Goal: Information Seeking & Learning: Learn about a topic

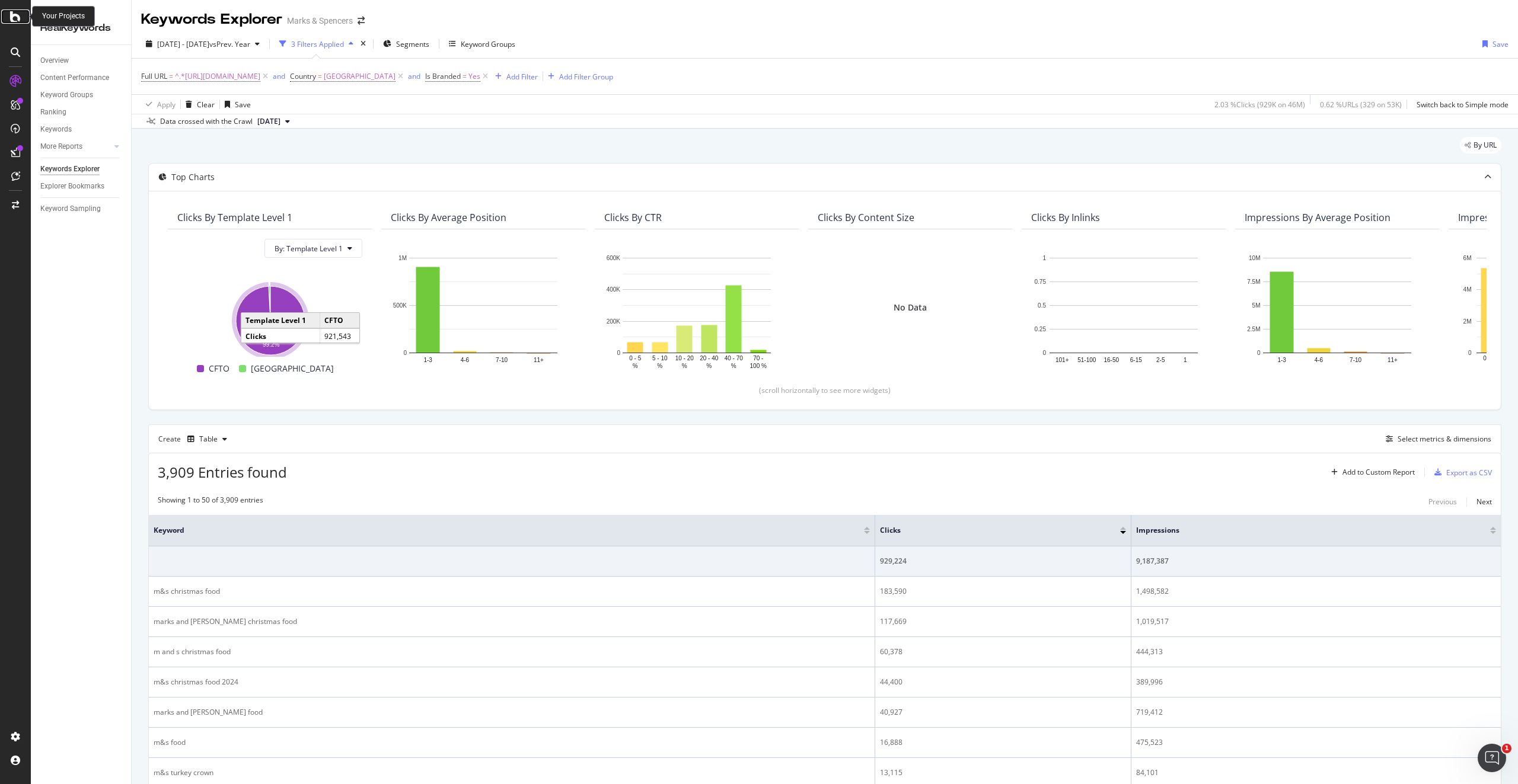
click at [17, 18] on icon at bounding box center [15, 16] width 11 height 14
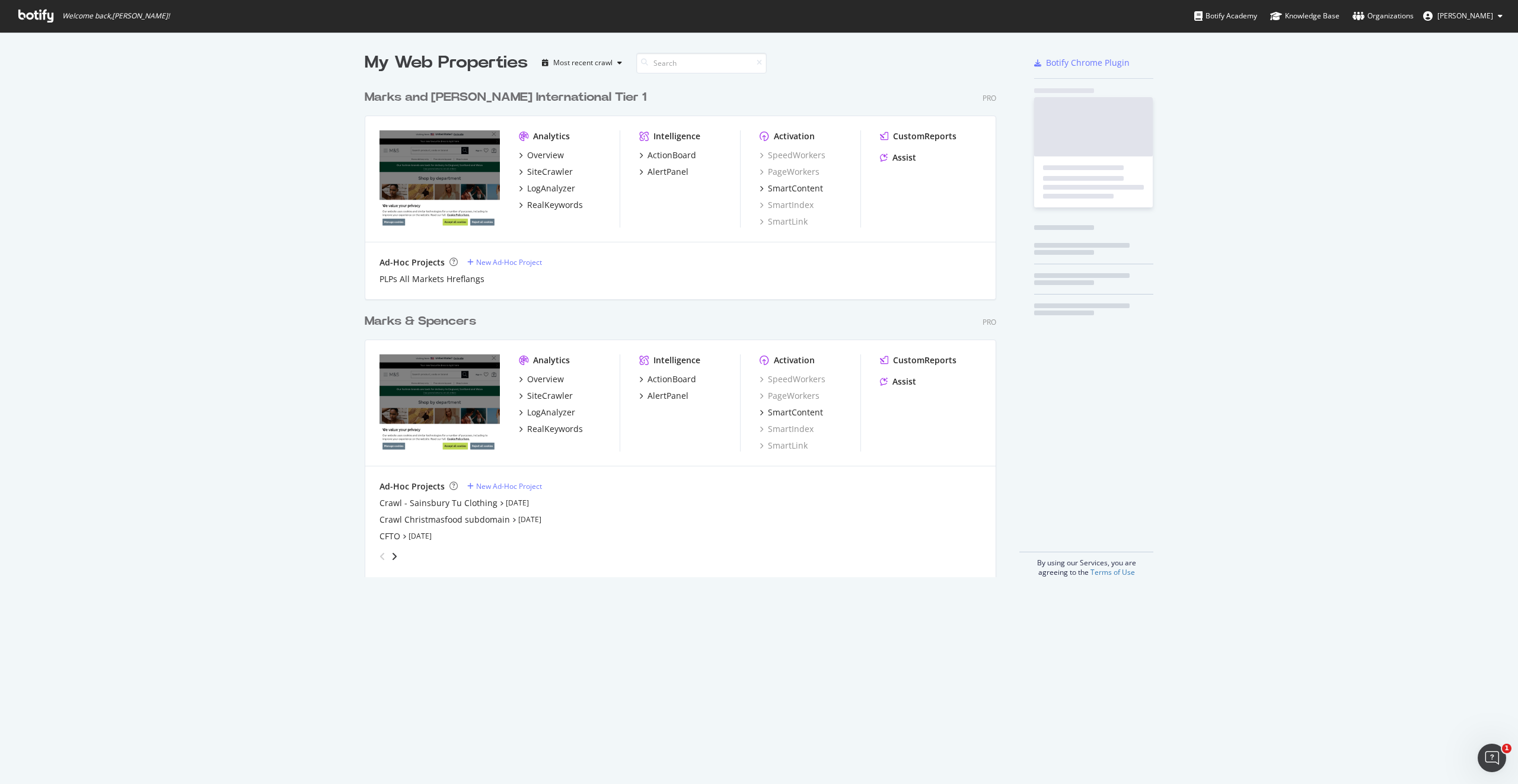
scroll to position [775, 1500]
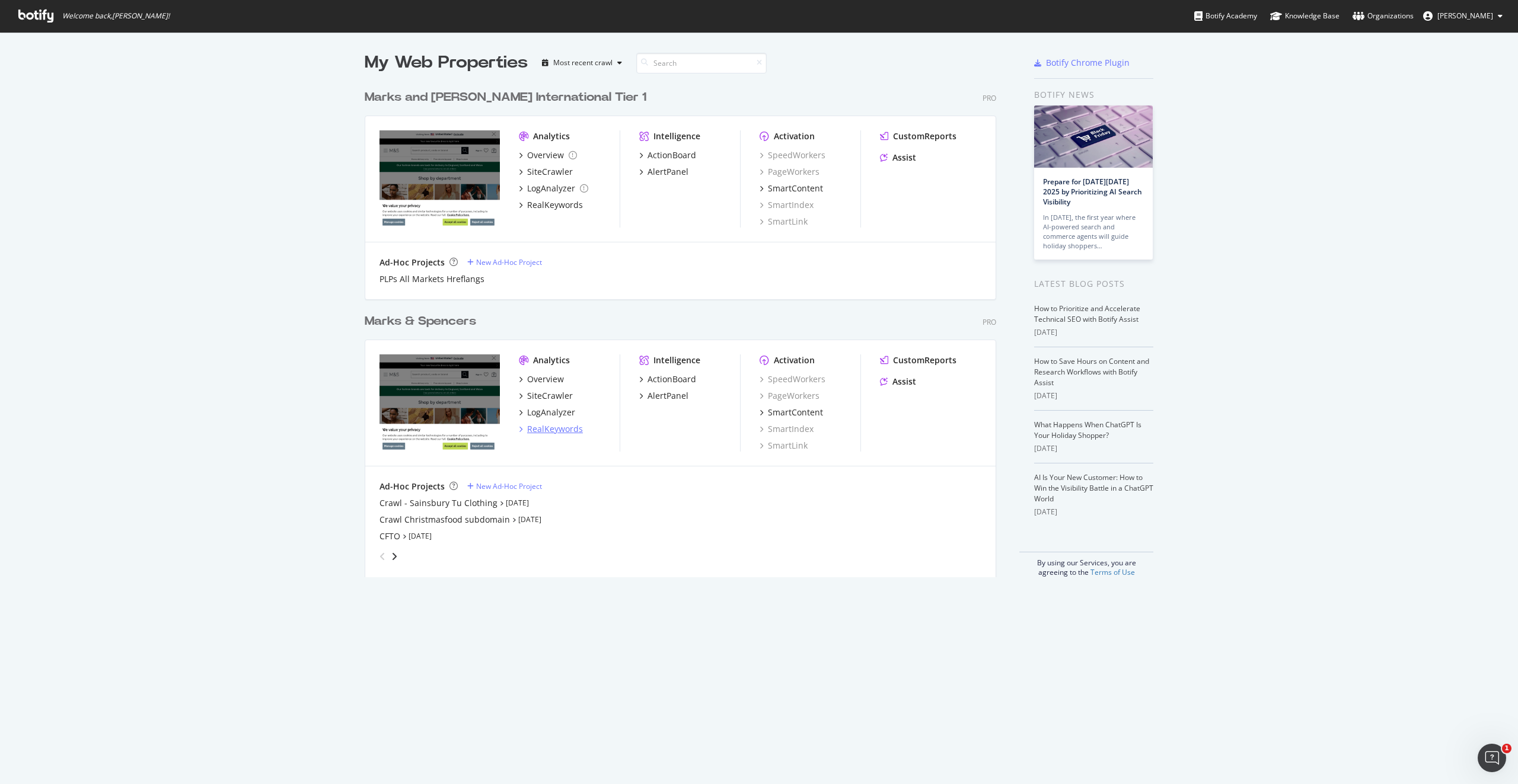
click at [562, 427] on div "RealKeywords" at bounding box center [555, 429] width 56 height 12
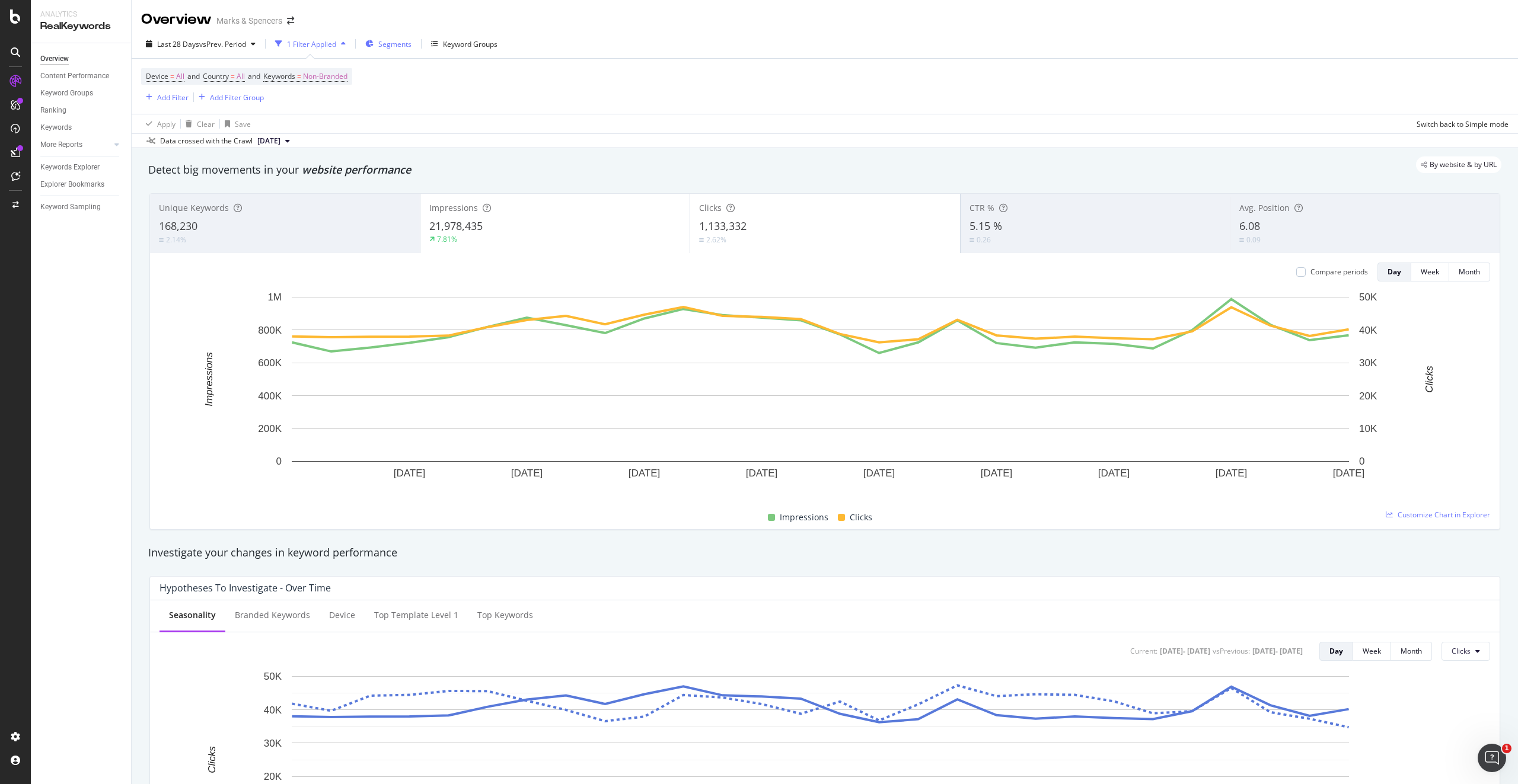
drag, startPoint x: 1009, startPoint y: 0, endPoint x: 399, endPoint y: 41, distance: 611.4
click at [399, 41] on span "Segments" at bounding box center [395, 44] width 33 height 10
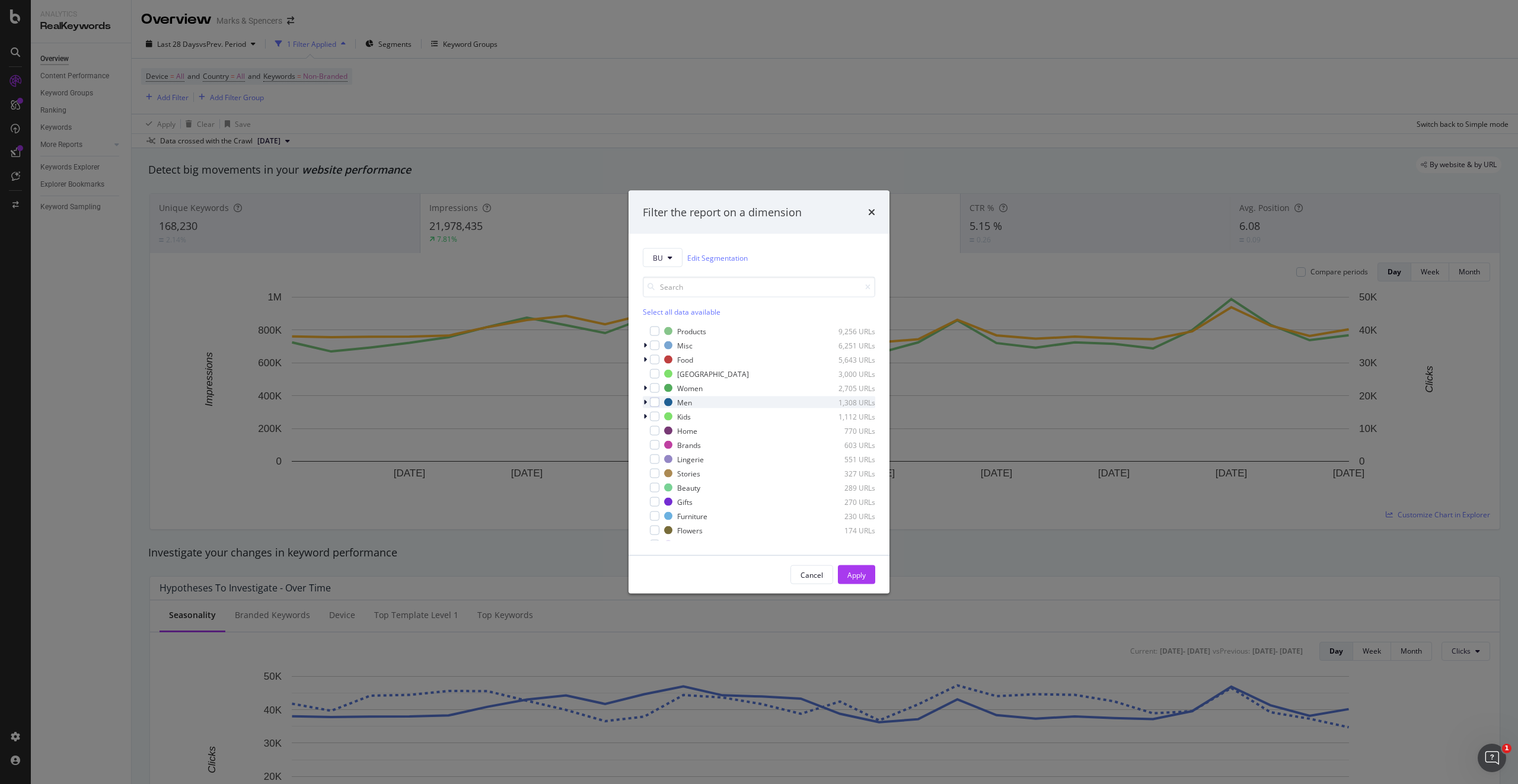
click at [643, 400] on div "modal" at bounding box center [646, 402] width 7 height 12
click at [660, 430] on div "modal" at bounding box center [662, 431] width 9 height 9
click at [859, 578] on div "Apply" at bounding box center [857, 574] width 19 height 10
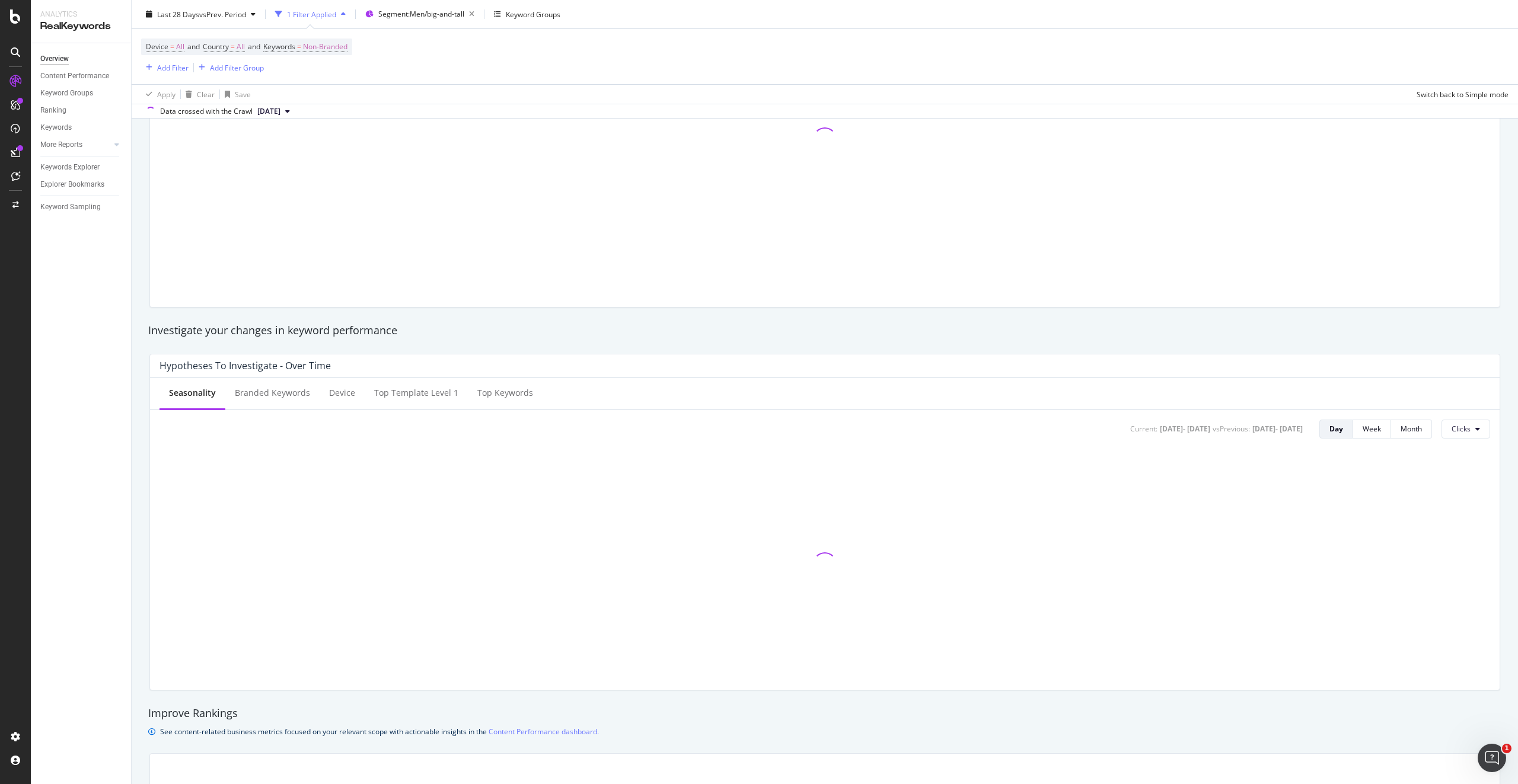
scroll to position [119, 0]
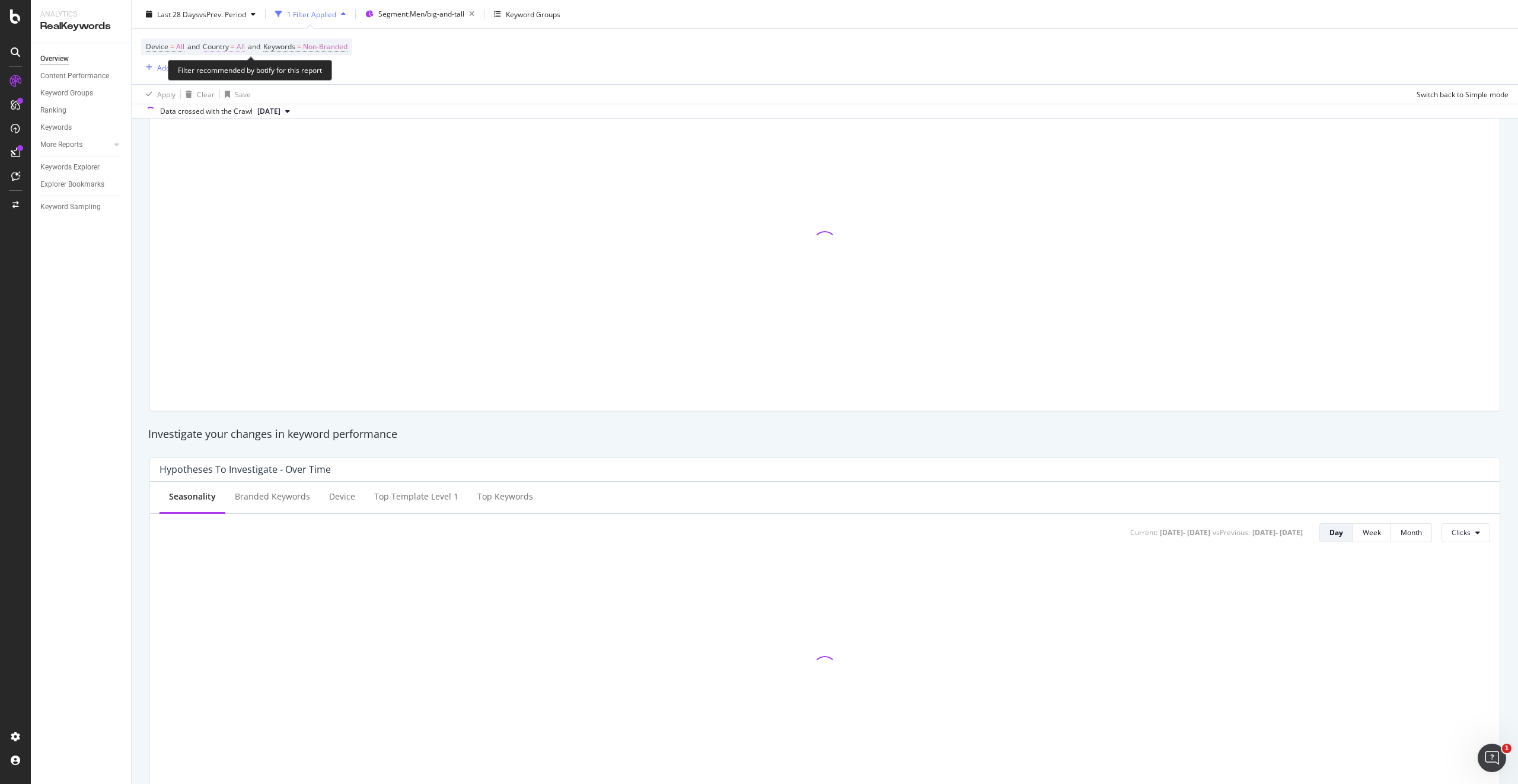
click at [245, 47] on span "All" at bounding box center [241, 47] width 8 height 17
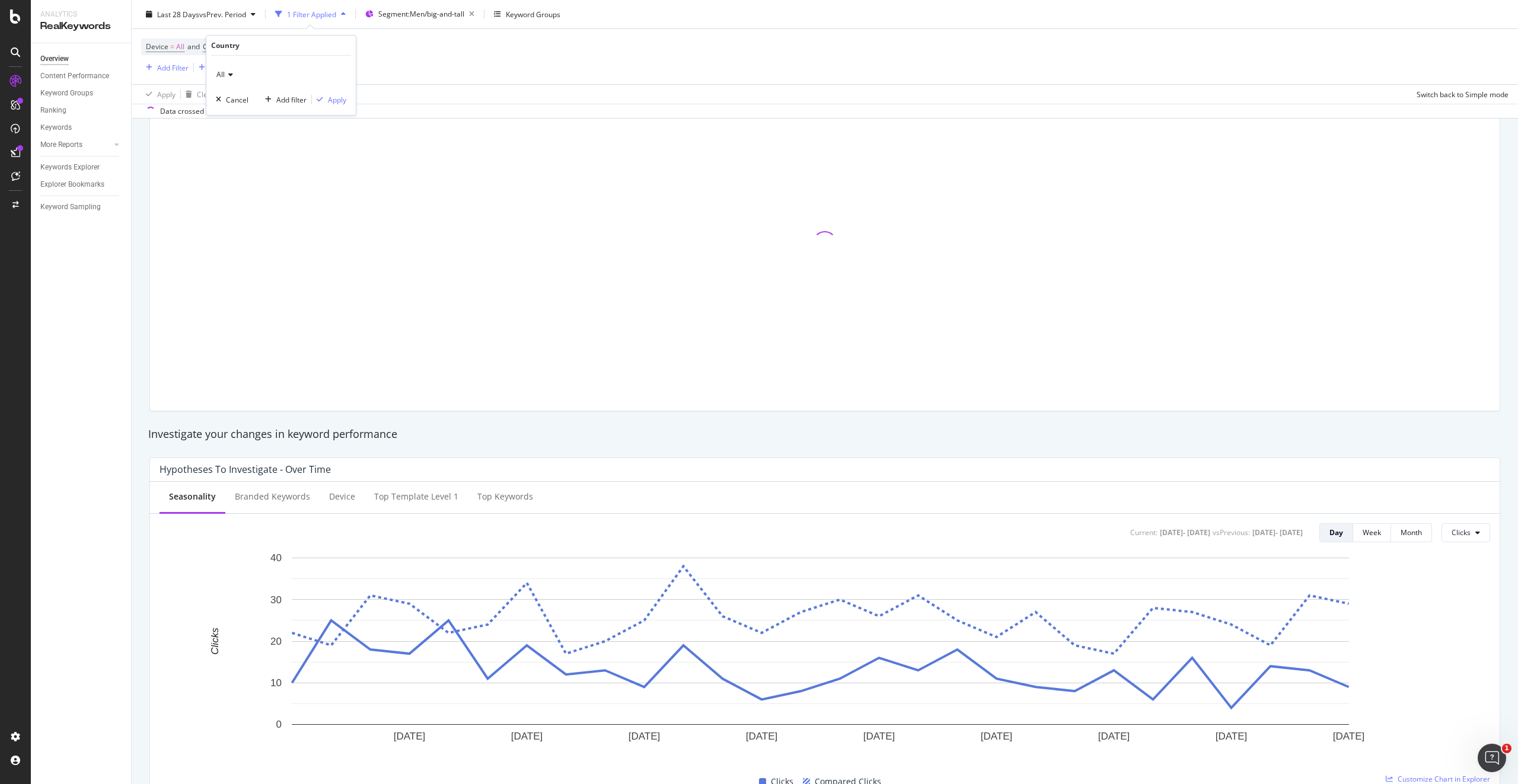
click at [231, 71] on icon at bounding box center [229, 75] width 8 height 7
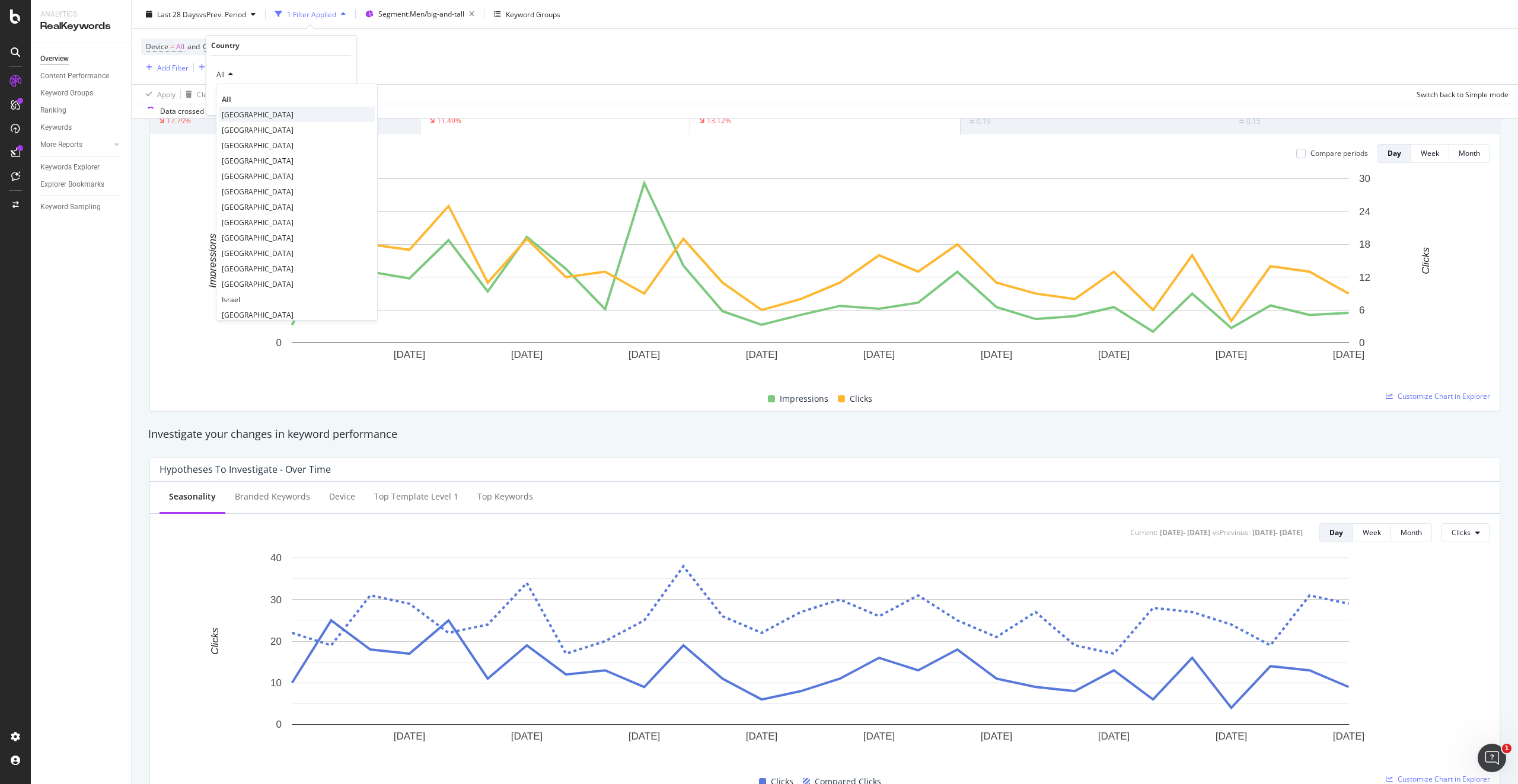
click at [239, 113] on span "[GEOGRAPHIC_DATA]" at bounding box center [258, 115] width 72 height 10
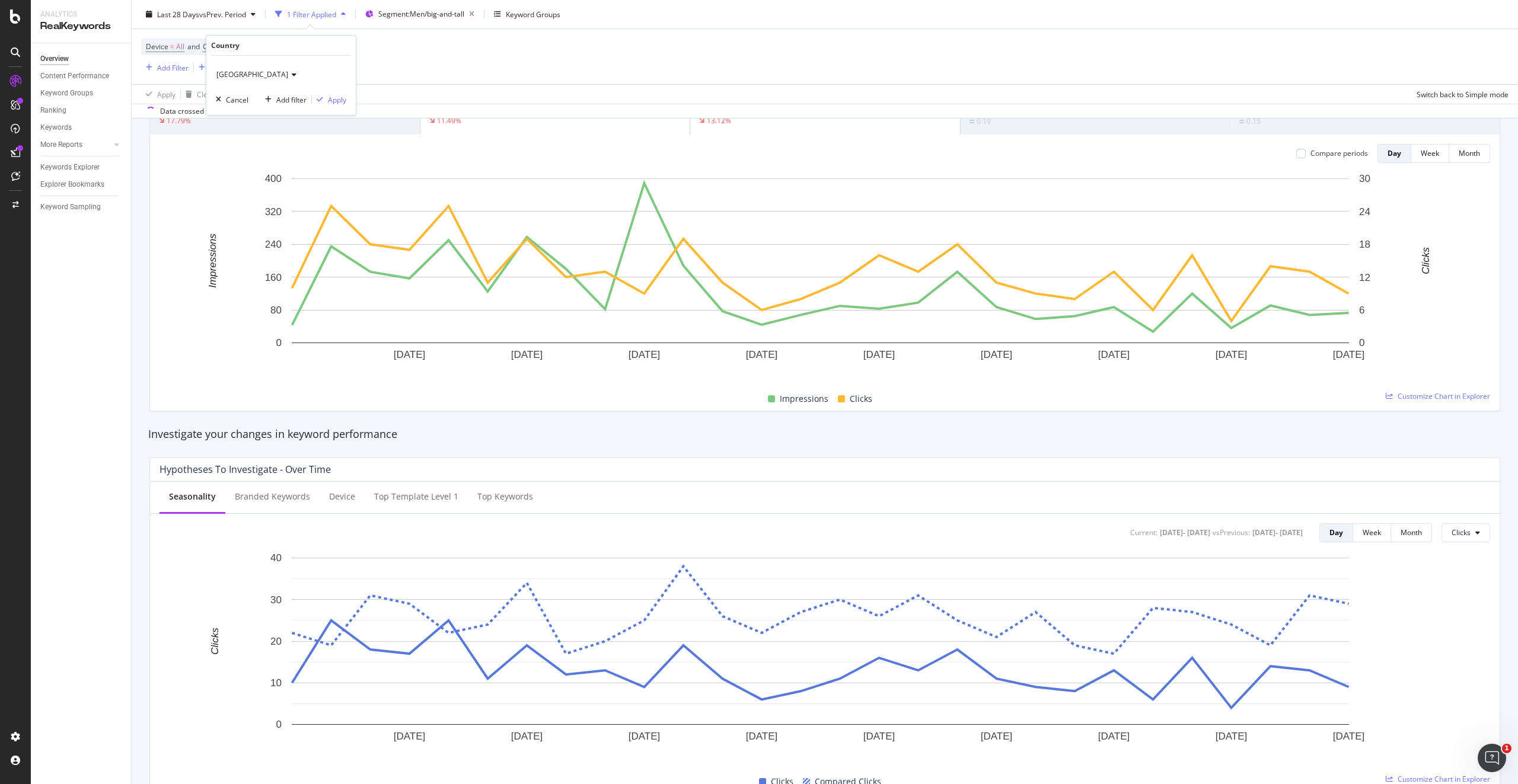
click at [347, 101] on div "United Kingdom Cancel Add filter Apply" at bounding box center [281, 85] width 149 height 59
click at [341, 101] on div "Apply" at bounding box center [337, 99] width 19 height 10
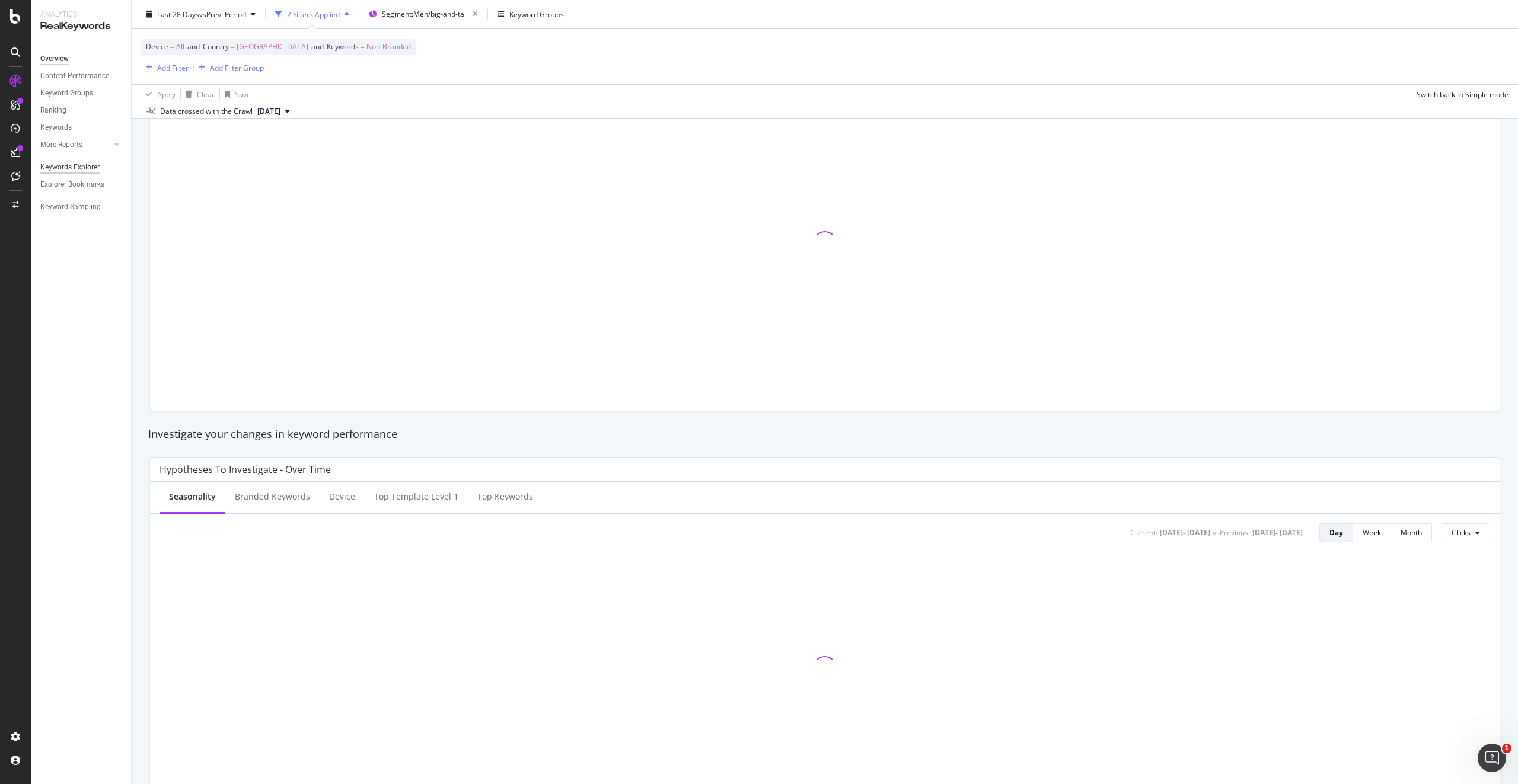
click at [80, 164] on div "Keywords Explorer" at bounding box center [70, 167] width 59 height 13
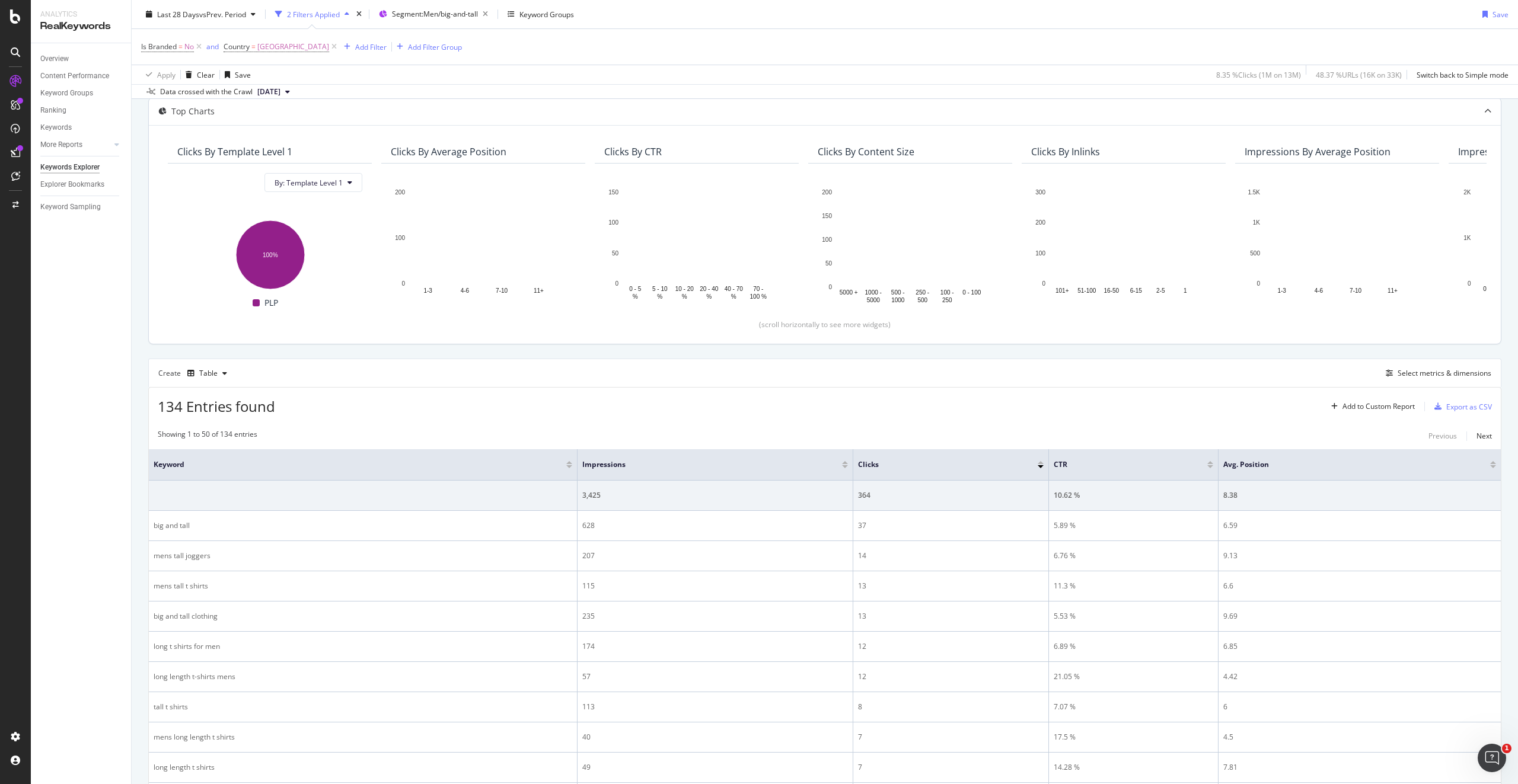
scroll to position [65, 0]
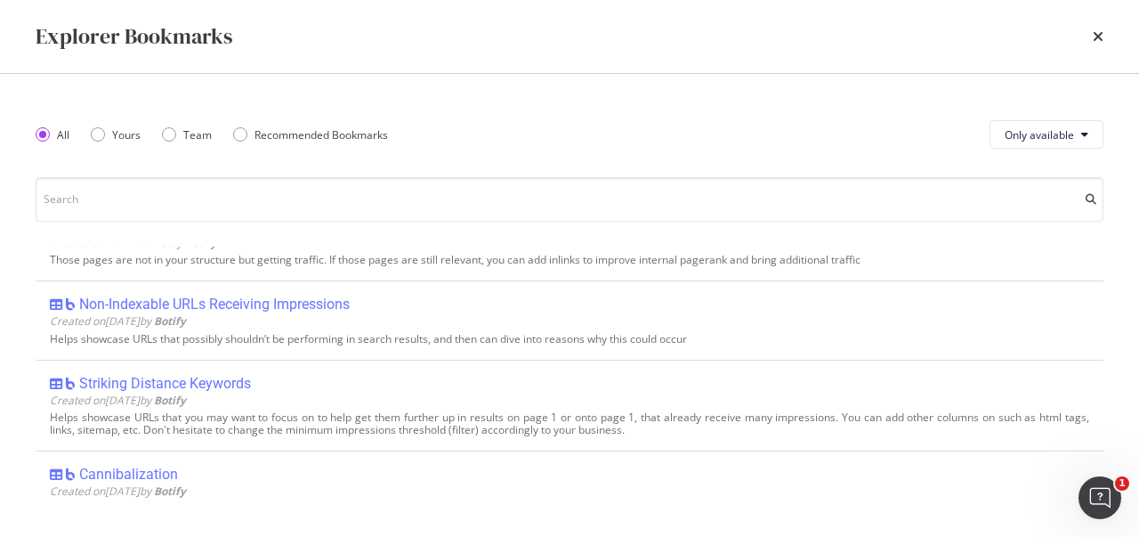
scroll to position [1068, 0]
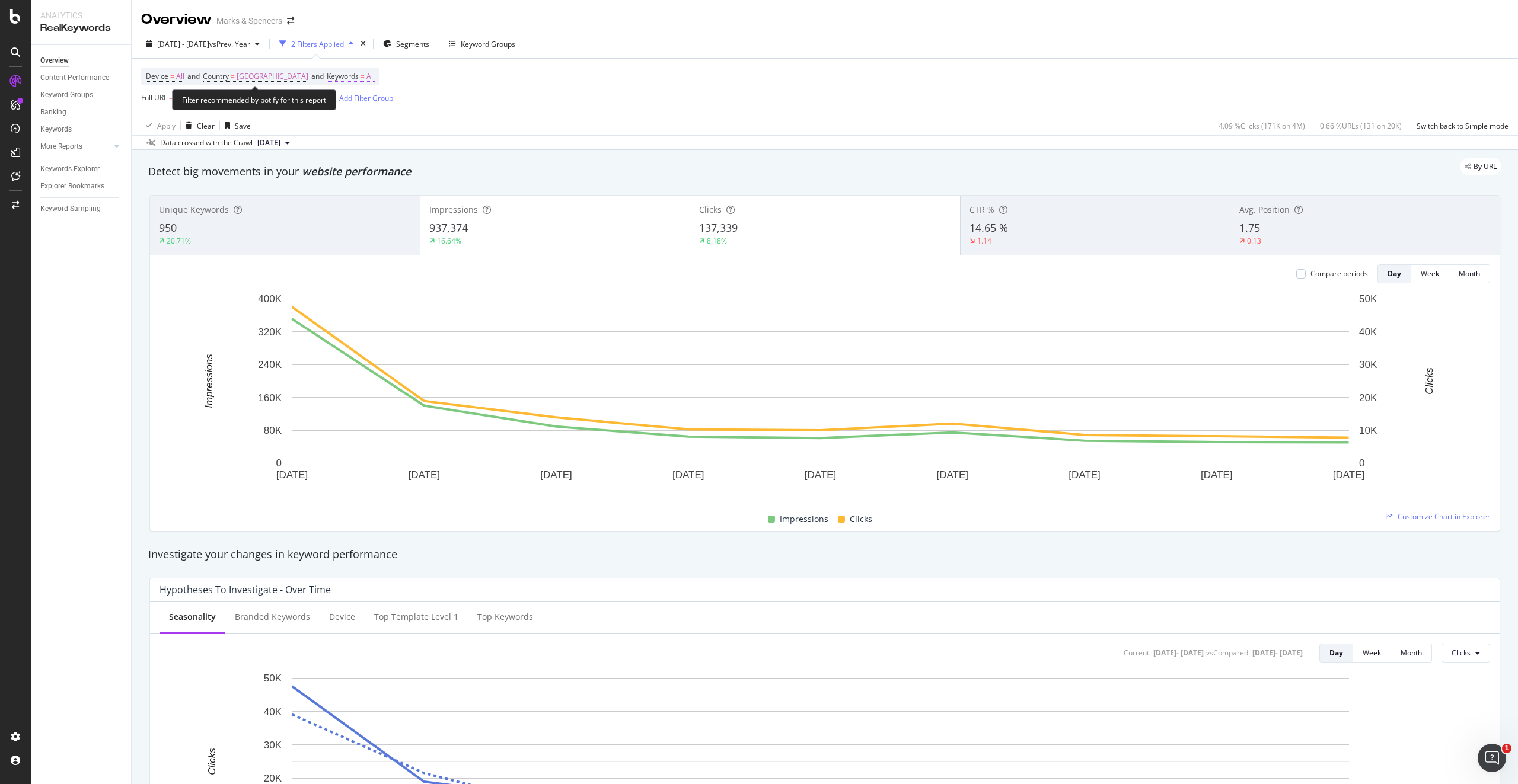
click at [367, 78] on span "All" at bounding box center [371, 76] width 8 height 17
click at [337, 105] on span "All" at bounding box center [333, 104] width 13 height 10
click at [349, 143] on span "Branded" at bounding box center [397, 145] width 121 height 11
click at [440, 131] on div "Apply" at bounding box center [448, 129] width 19 height 10
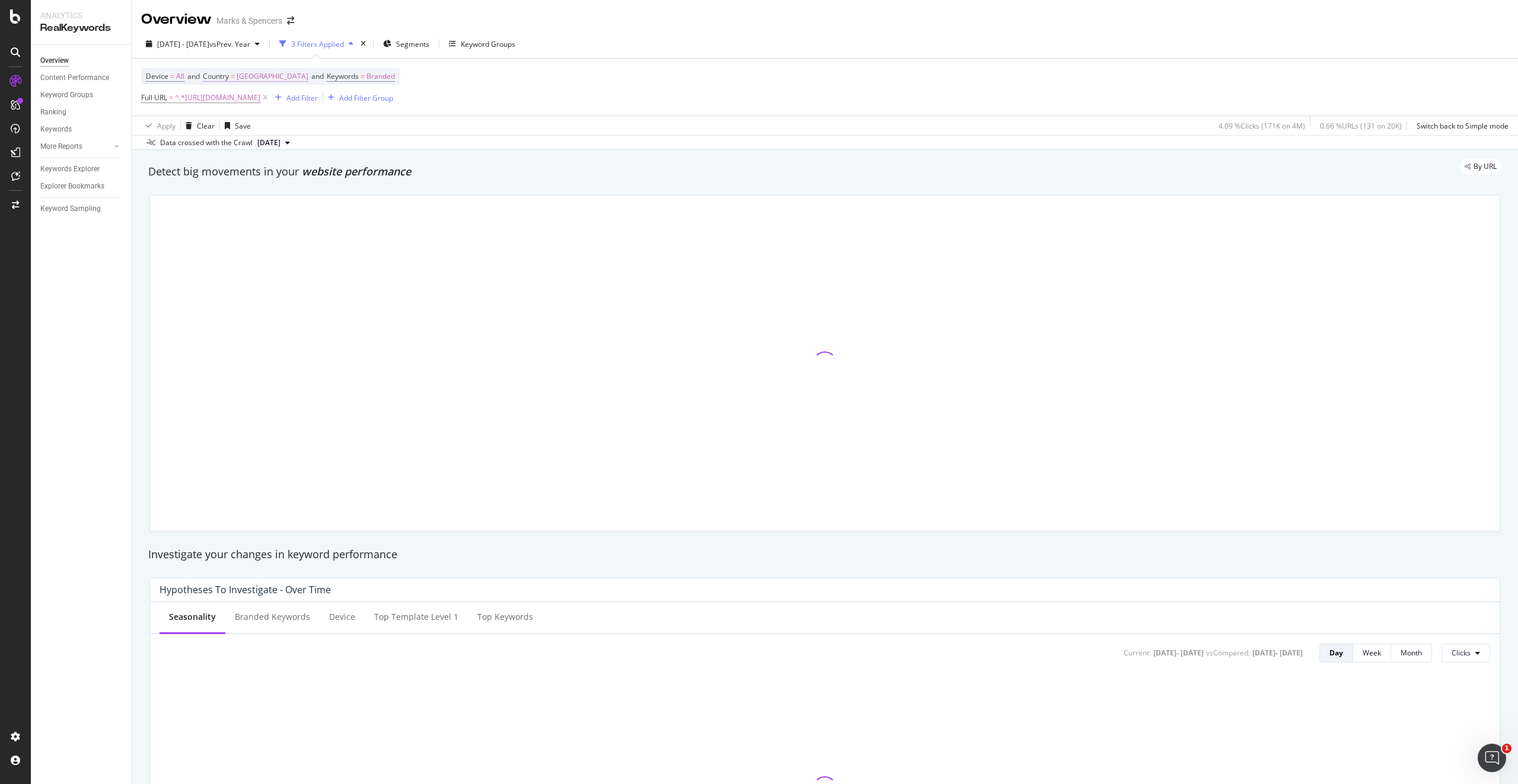
click at [276, 78] on span "[GEOGRAPHIC_DATA]" at bounding box center [273, 76] width 72 height 17
click at [261, 101] on span "[GEOGRAPHIC_DATA]" at bounding box center [253, 104] width 72 height 10
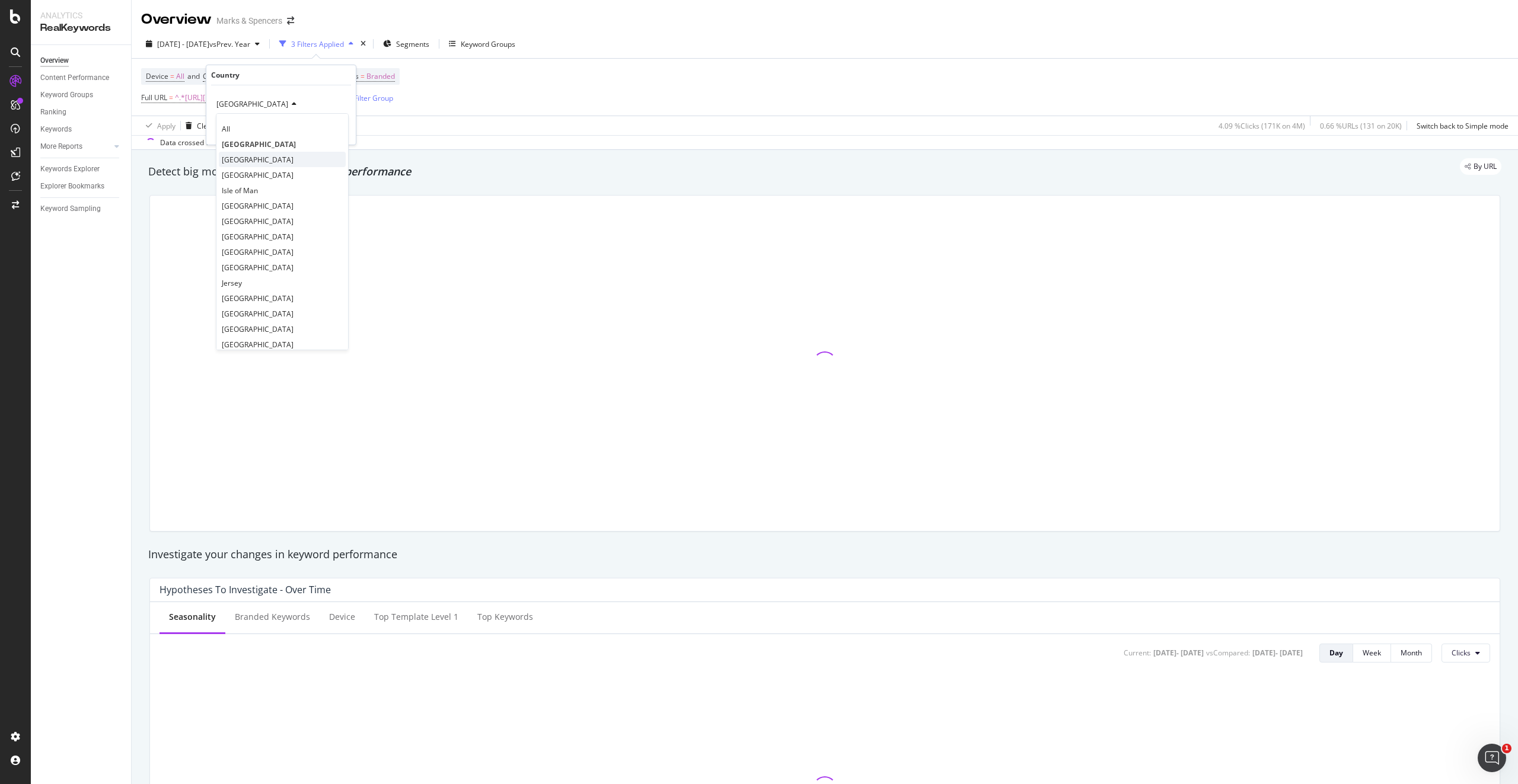
click at [256, 159] on div "Ireland" at bounding box center [282, 159] width 127 height 15
click at [340, 132] on div "Apply" at bounding box center [337, 129] width 19 height 10
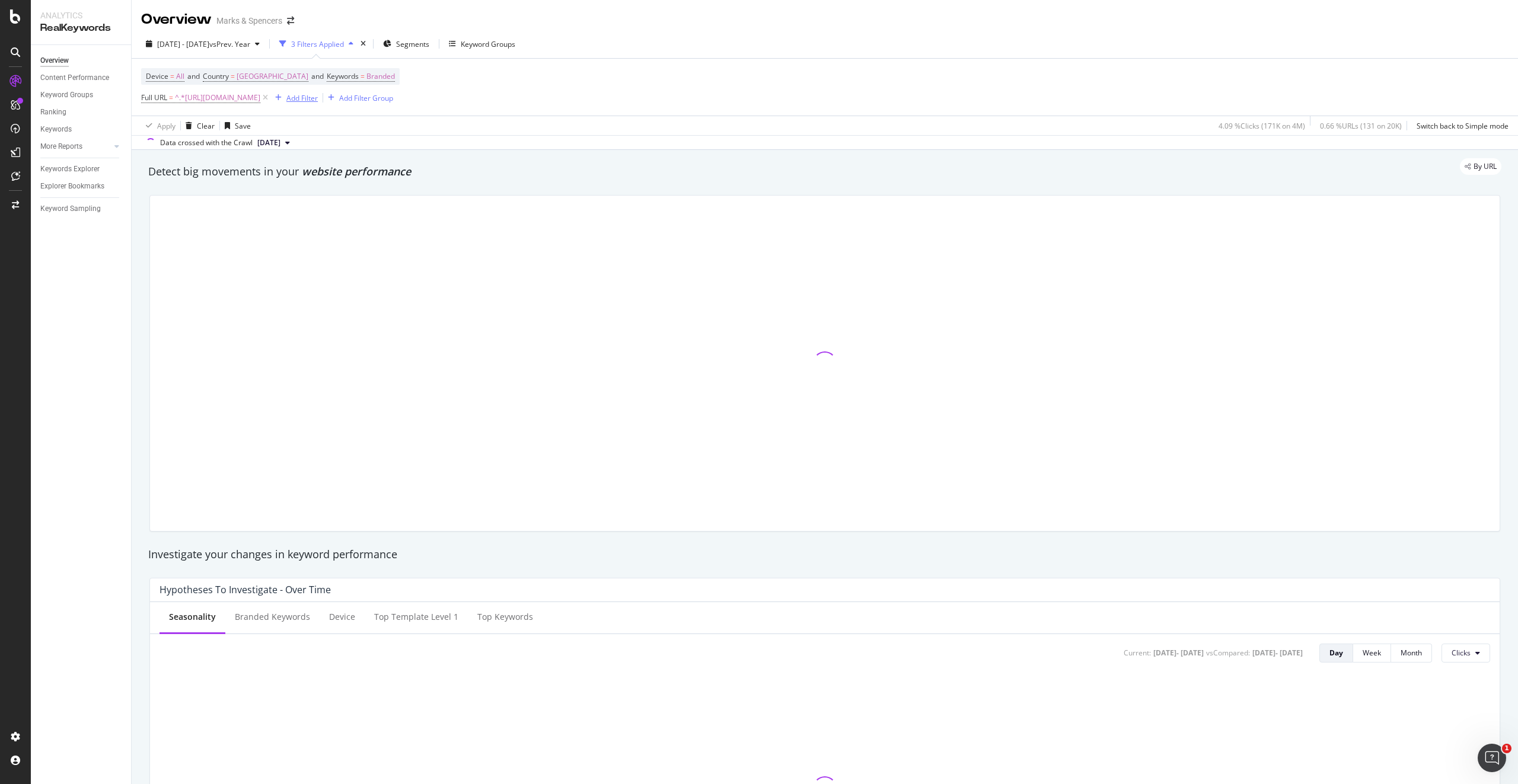
click at [318, 99] on div "Add Filter" at bounding box center [302, 98] width 31 height 10
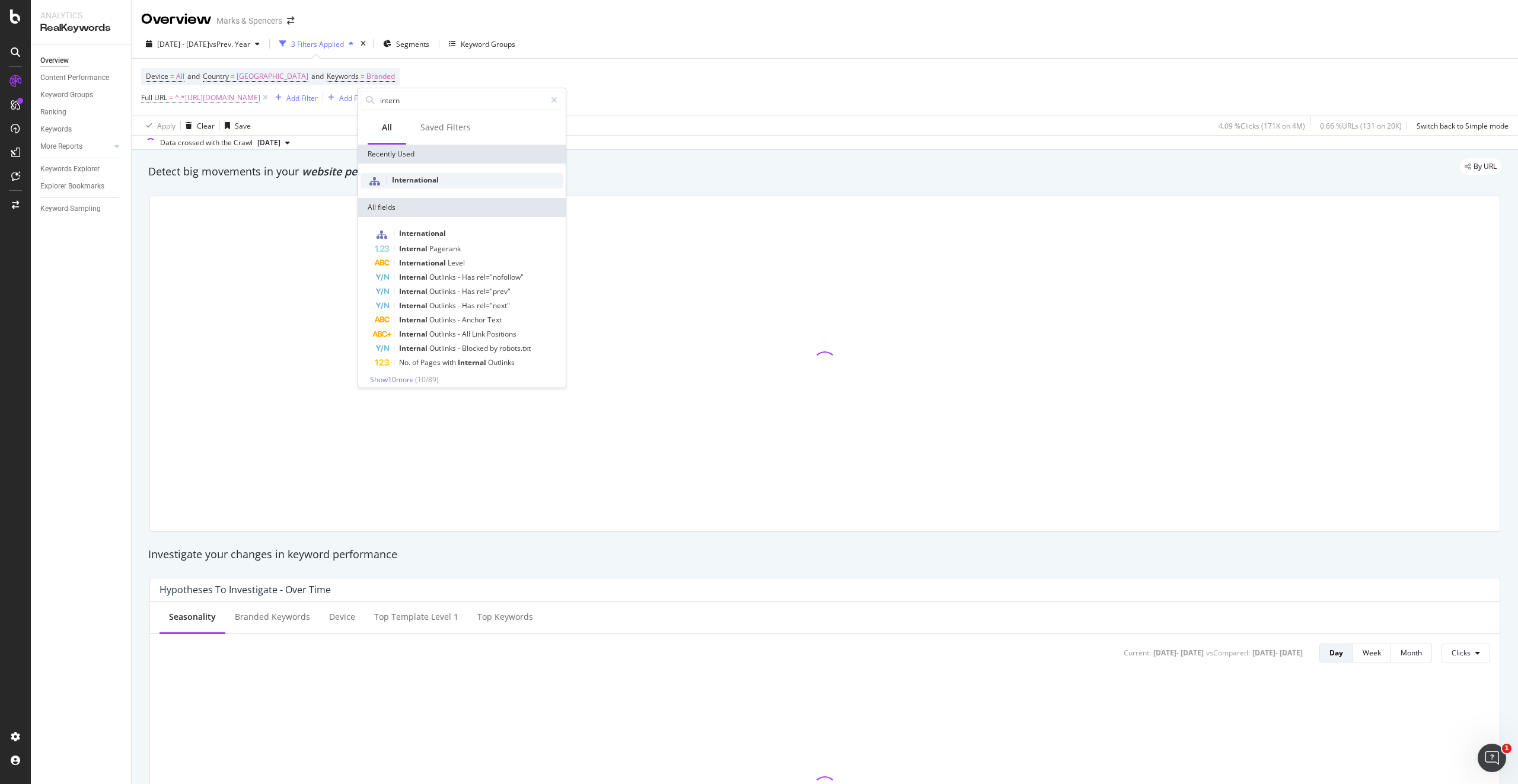
type input "intern"
click at [426, 186] on div "International" at bounding box center [462, 181] width 203 height 15
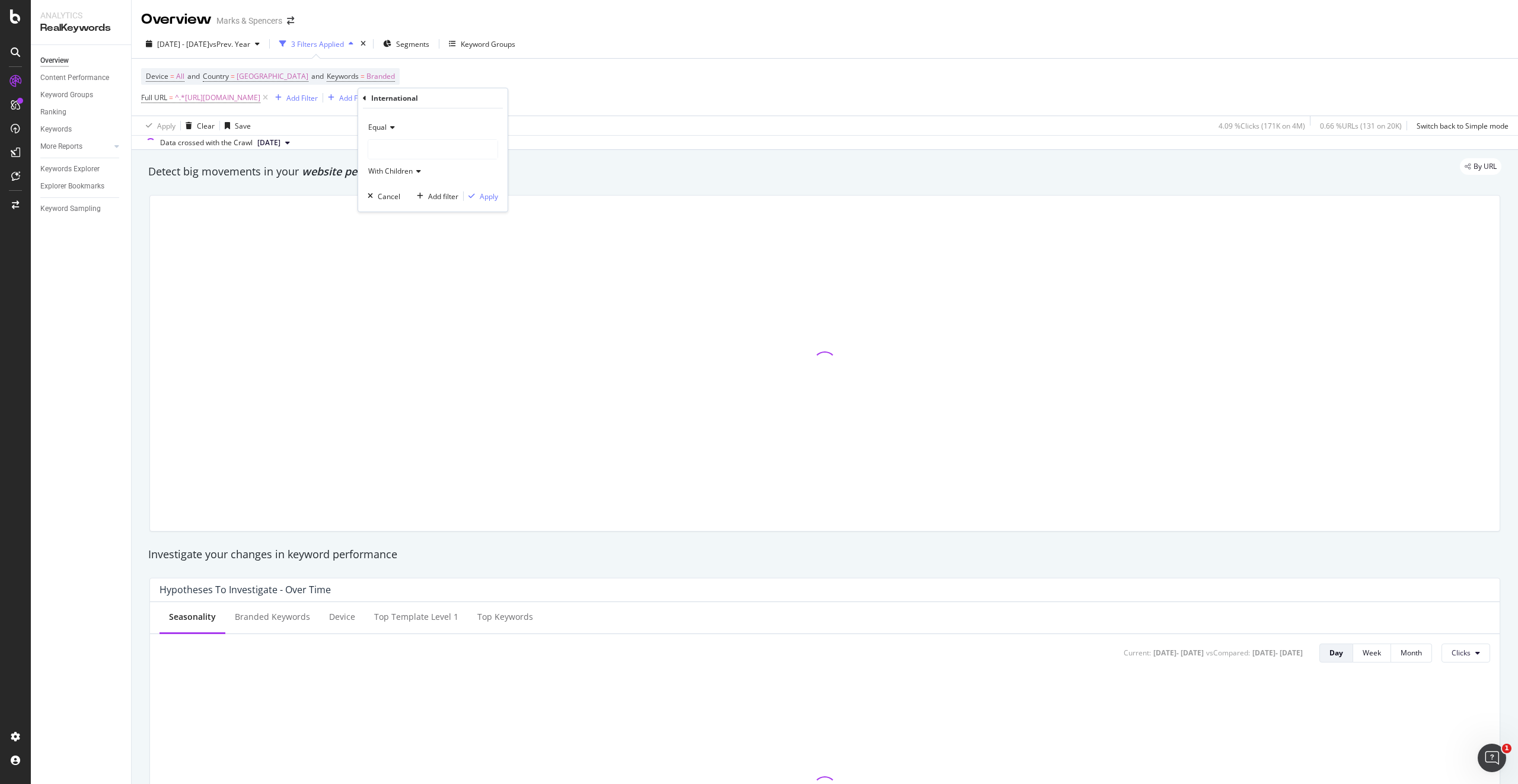
click at [406, 139] on div at bounding box center [433, 149] width 131 height 20
click at [406, 149] on div at bounding box center [433, 149] width 129 height 19
click at [426, 162] on div "With Children" at bounding box center [433, 171] width 131 height 19
click at [420, 153] on div at bounding box center [433, 149] width 129 height 19
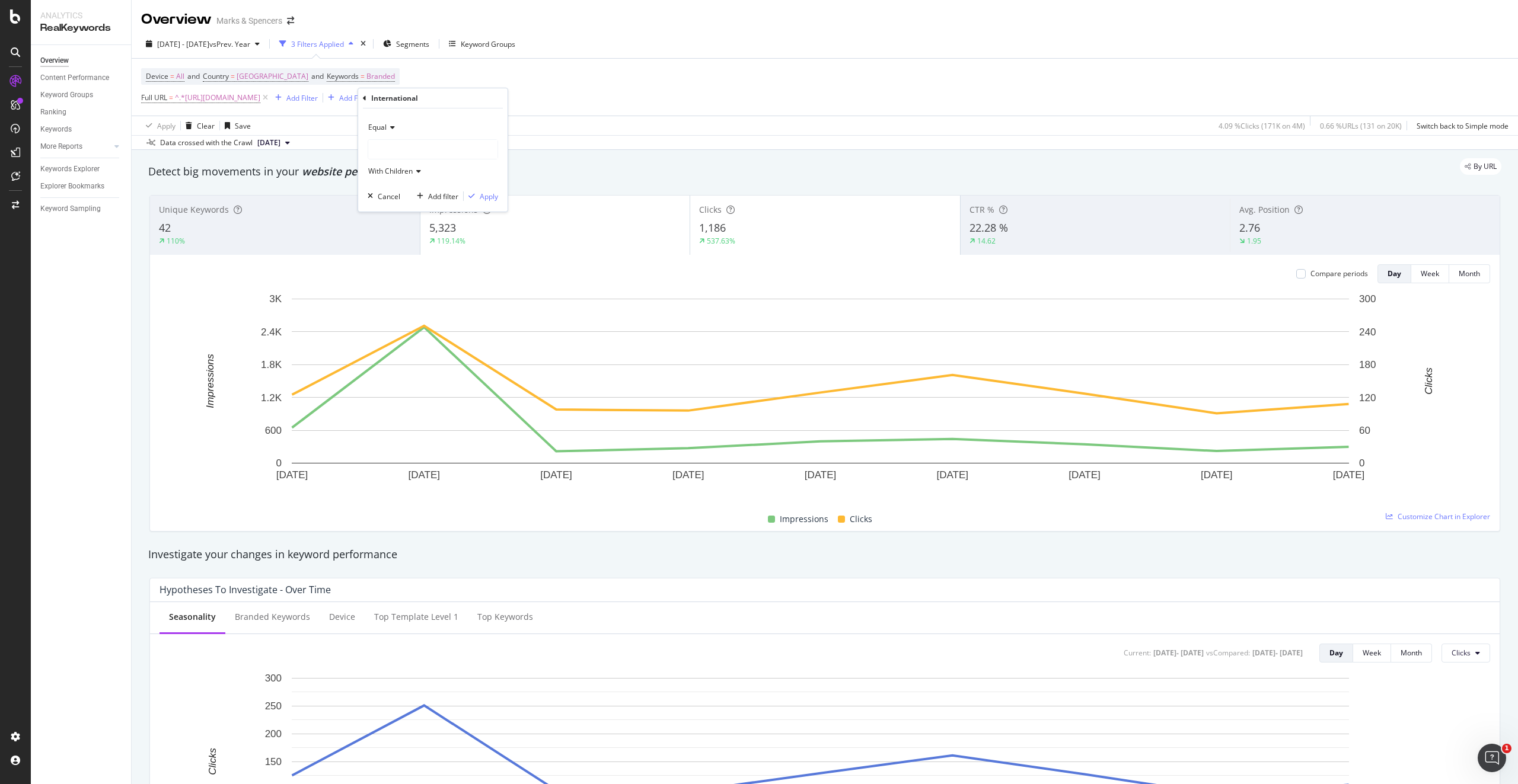
click at [420, 153] on div at bounding box center [433, 149] width 129 height 19
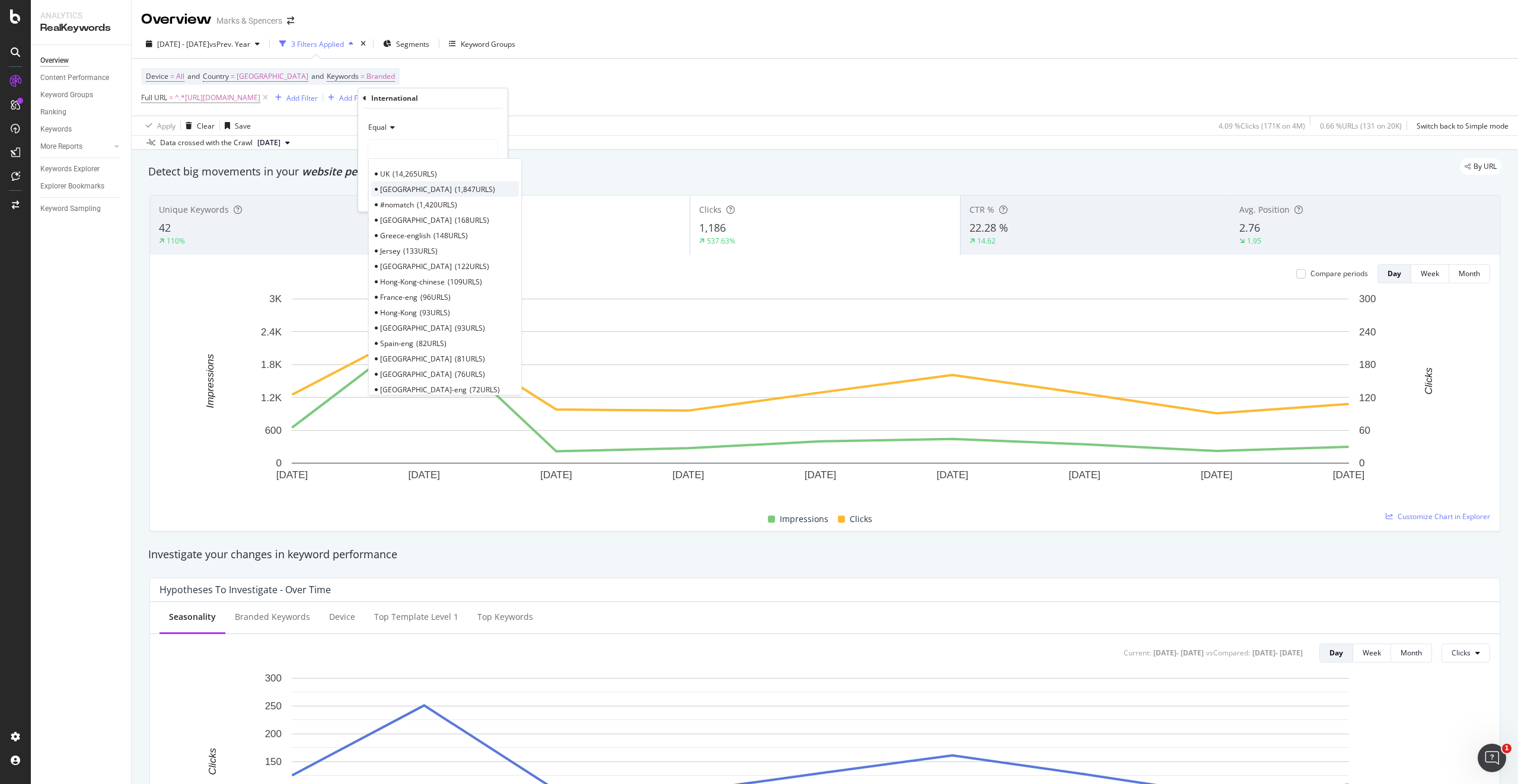
click at [398, 193] on span "Ireland" at bounding box center [416, 189] width 72 height 10
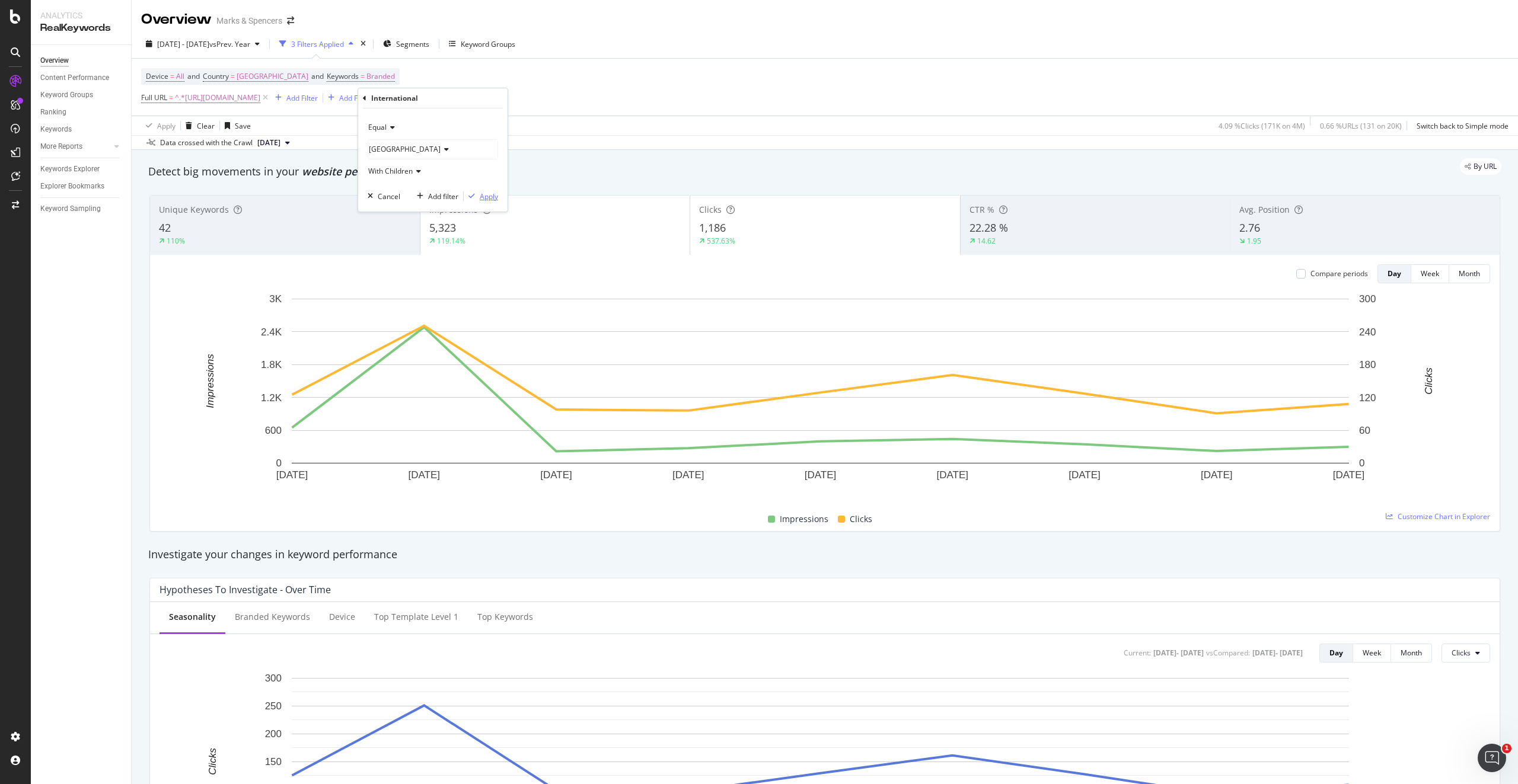
click at [491, 196] on div "Apply" at bounding box center [489, 196] width 19 height 10
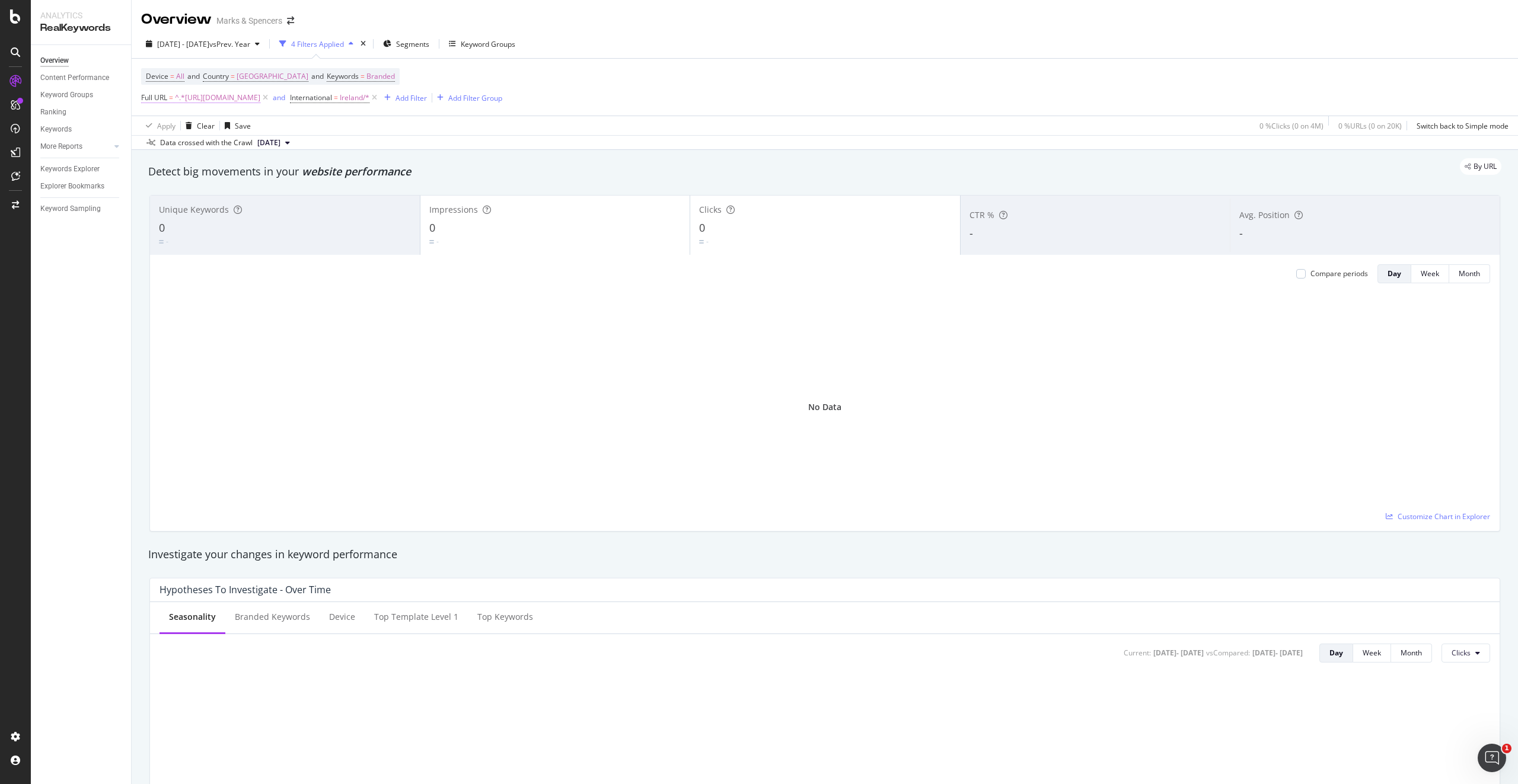
click at [261, 99] on span "^.*https://christmasfood.marksandspencer.com/.*$" at bounding box center [218, 97] width 85 height 17
click at [235, 144] on input "https://christmasfood.marksandspencer.com/" at bounding box center [208, 147] width 112 height 19
type input "https://christmasfood.marksandspencer.com//ie"
click at [270, 172] on div "Apply" at bounding box center [273, 172] width 19 height 10
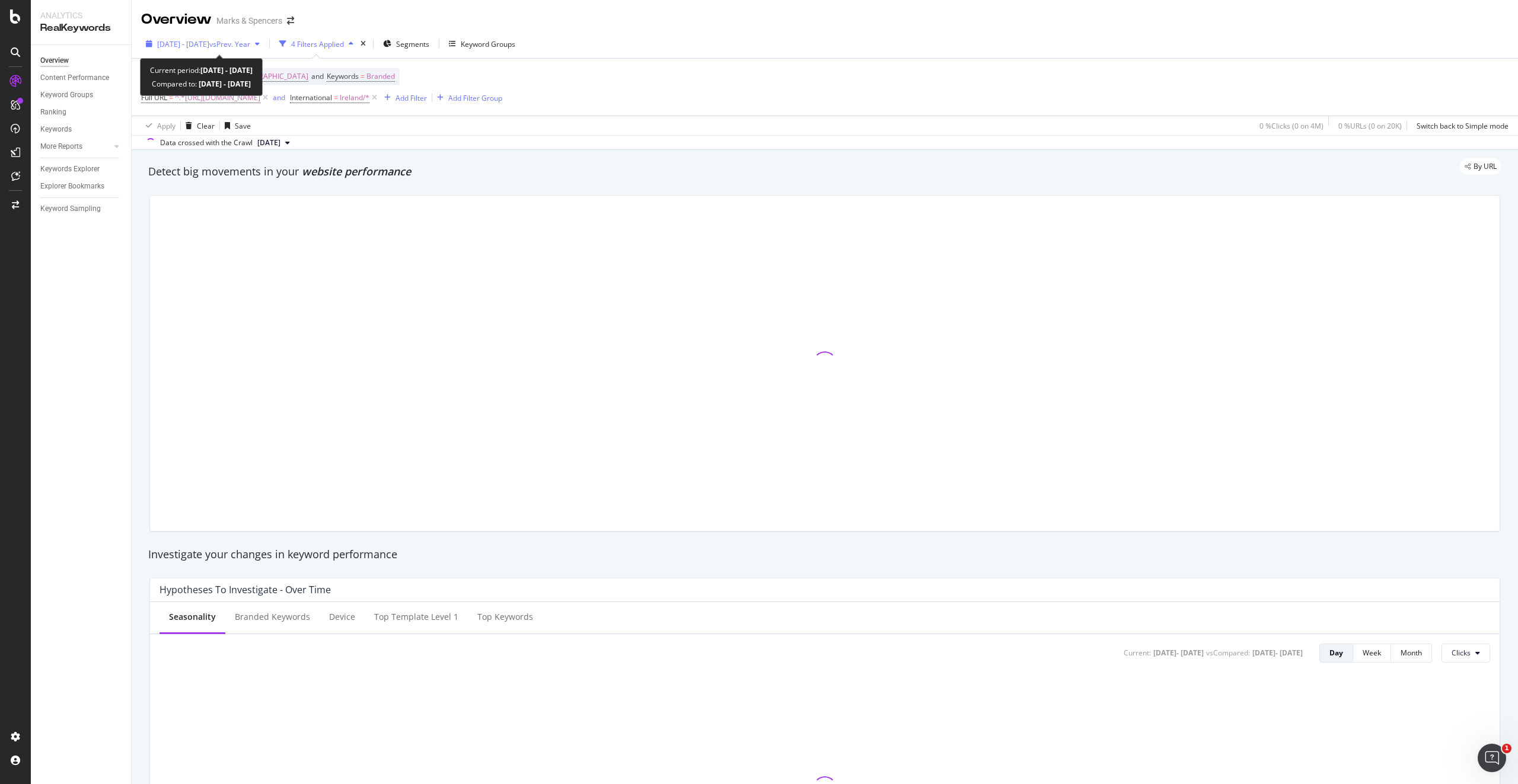
click at [156, 45] on div "button" at bounding box center [149, 44] width 16 height 7
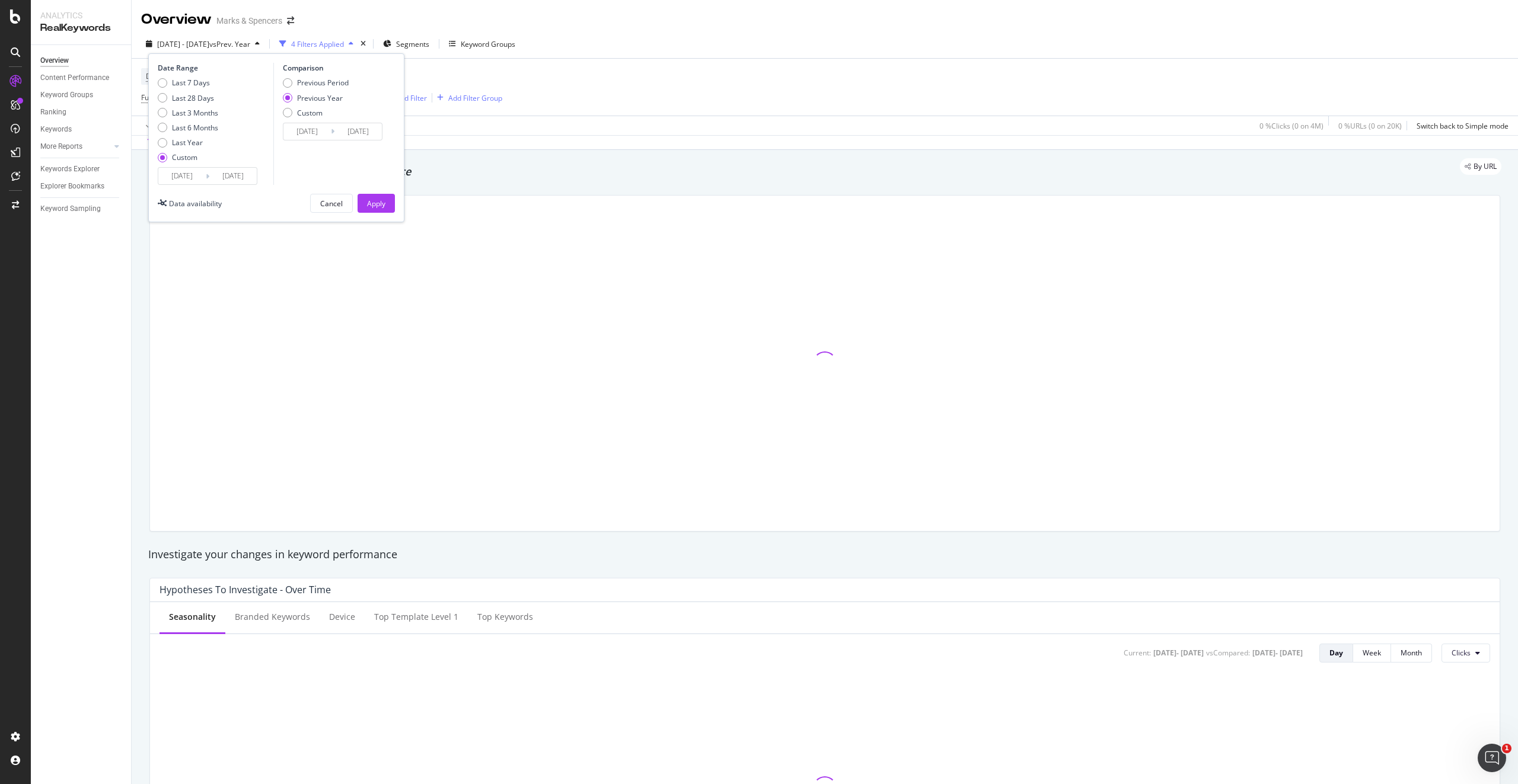
click at [185, 173] on input "2024/09/24" at bounding box center [182, 176] width 47 height 17
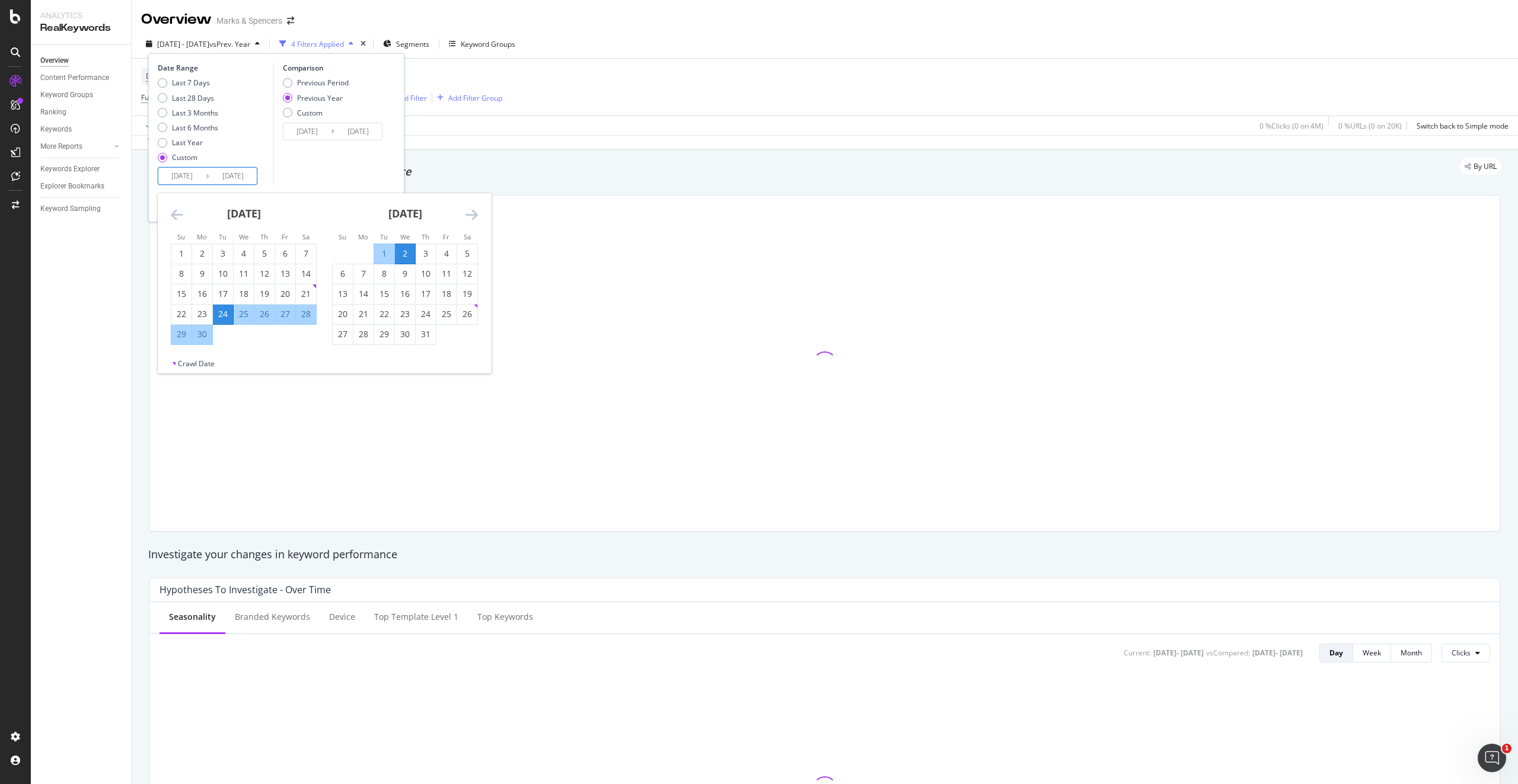
click at [467, 218] on icon "Move forward to switch to the next month." at bounding box center [472, 214] width 13 height 14
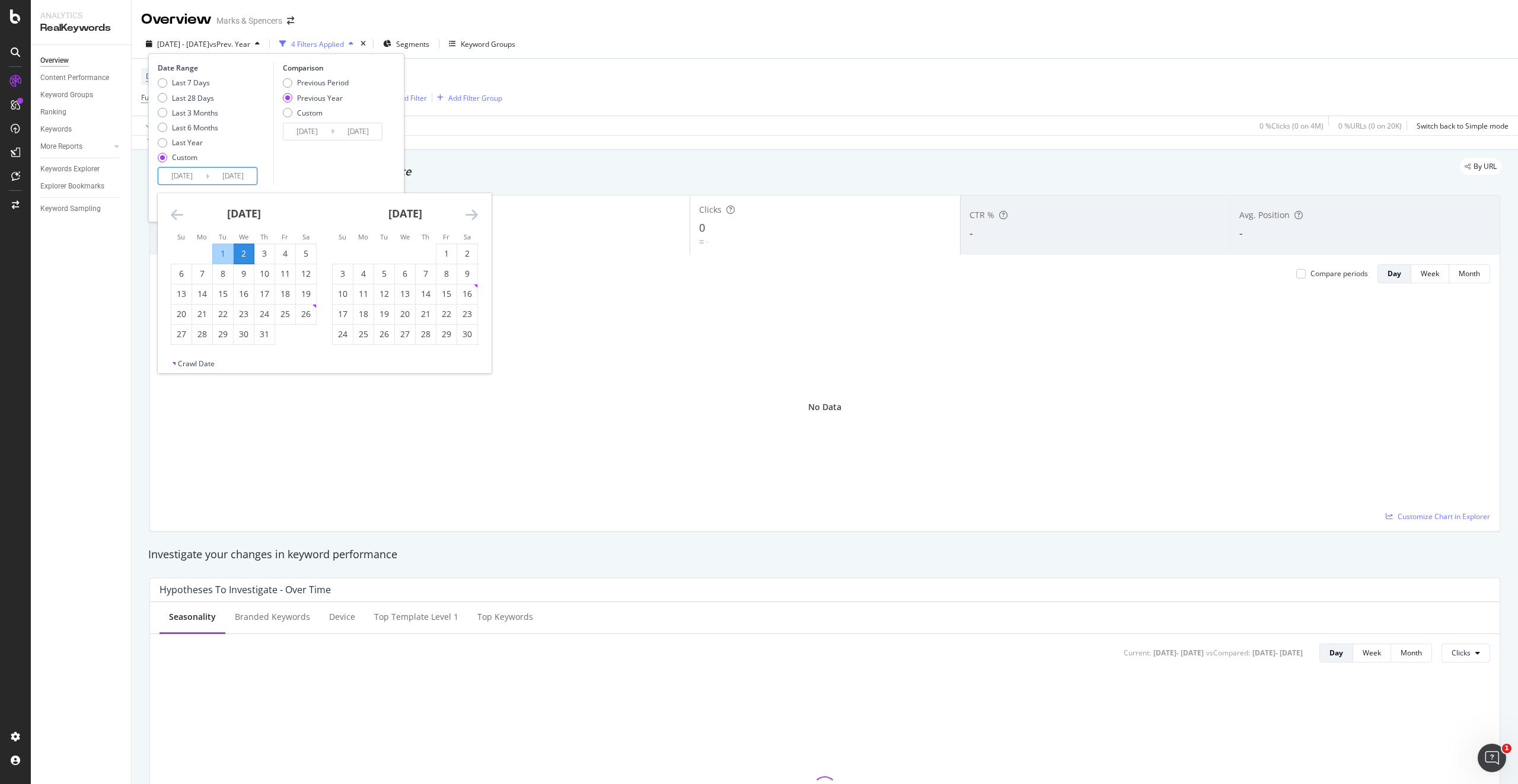
click at [221, 256] on div "1" at bounding box center [223, 254] width 20 height 12
type input "2024/10/01"
type input "2023/10/03"
click at [476, 221] on icon "Move forward to switch to the next month." at bounding box center [472, 214] width 13 height 14
click at [387, 331] on div "31" at bounding box center [384, 334] width 20 height 12
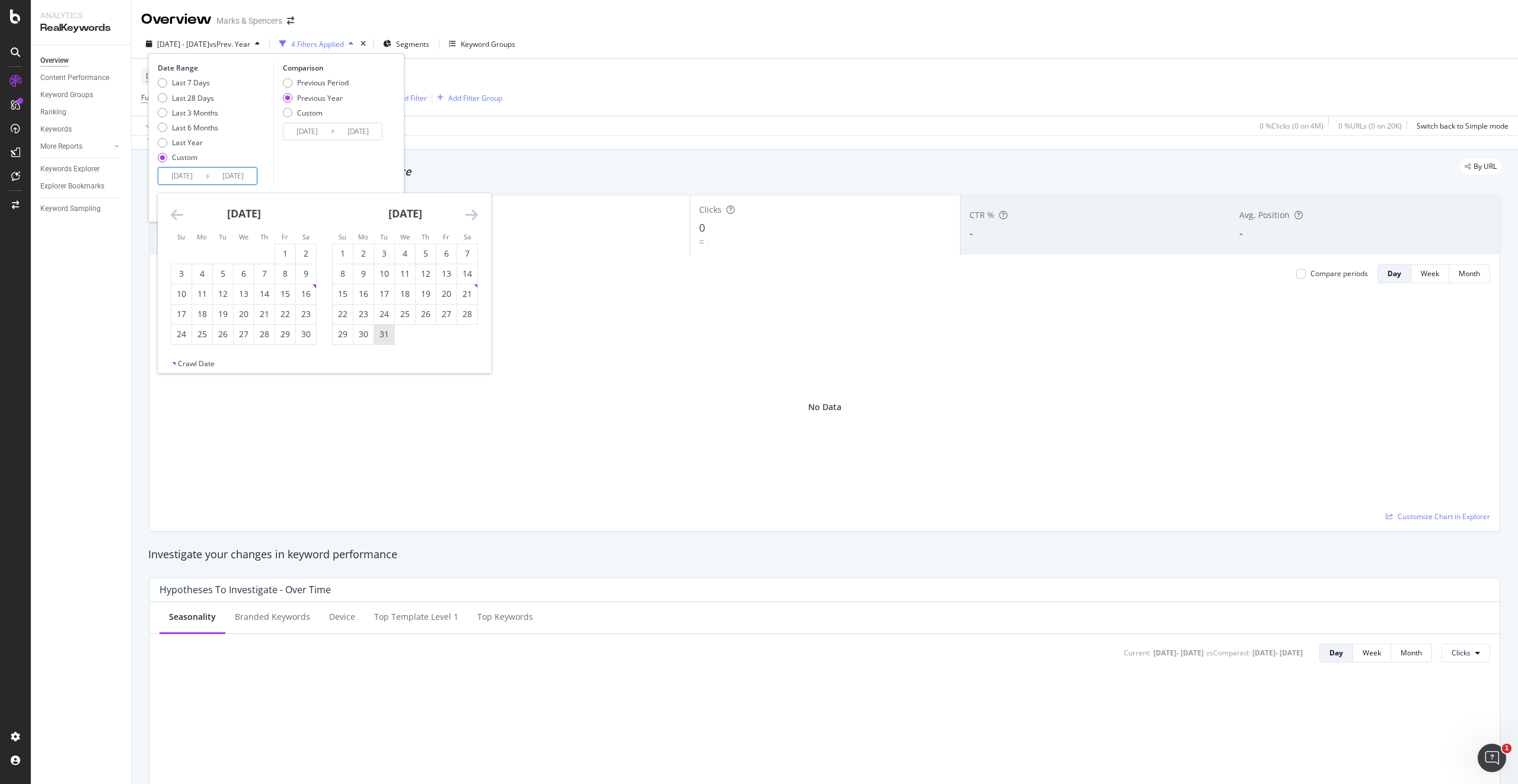
type input "2024/12/31"
type input "2024/01/02"
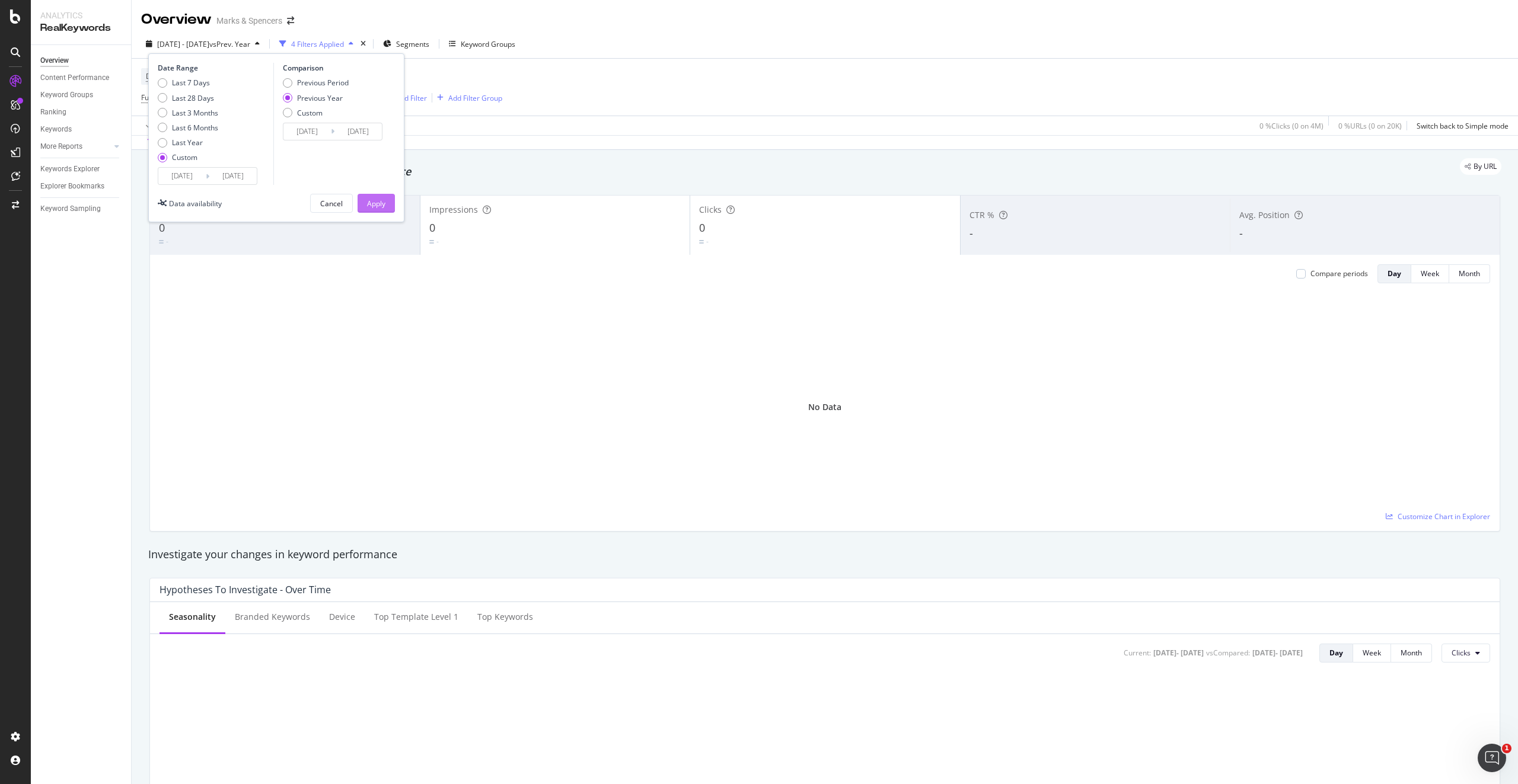
click at [374, 204] on div "Apply" at bounding box center [377, 203] width 19 height 10
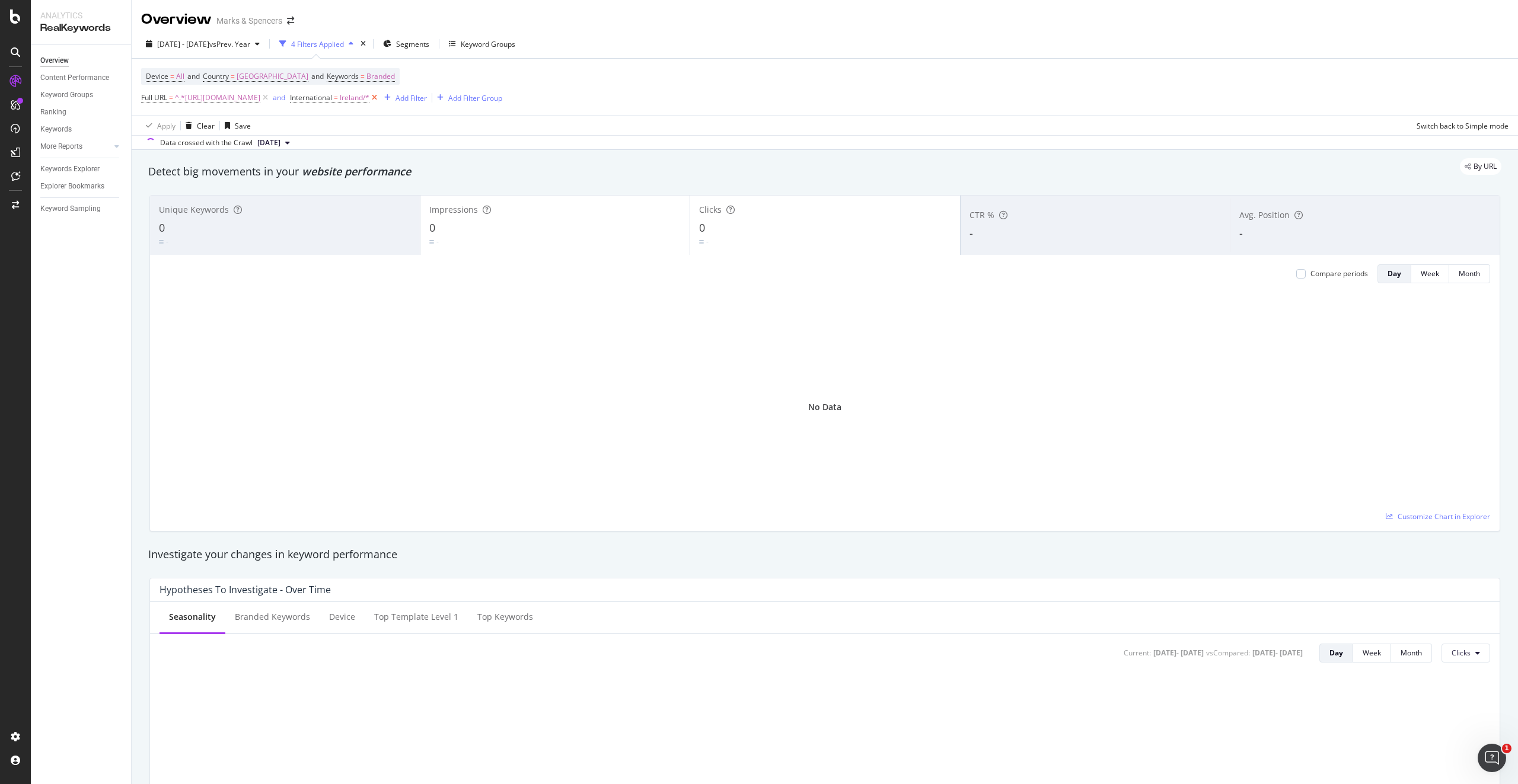
click at [380, 98] on icon at bounding box center [374, 98] width 10 height 12
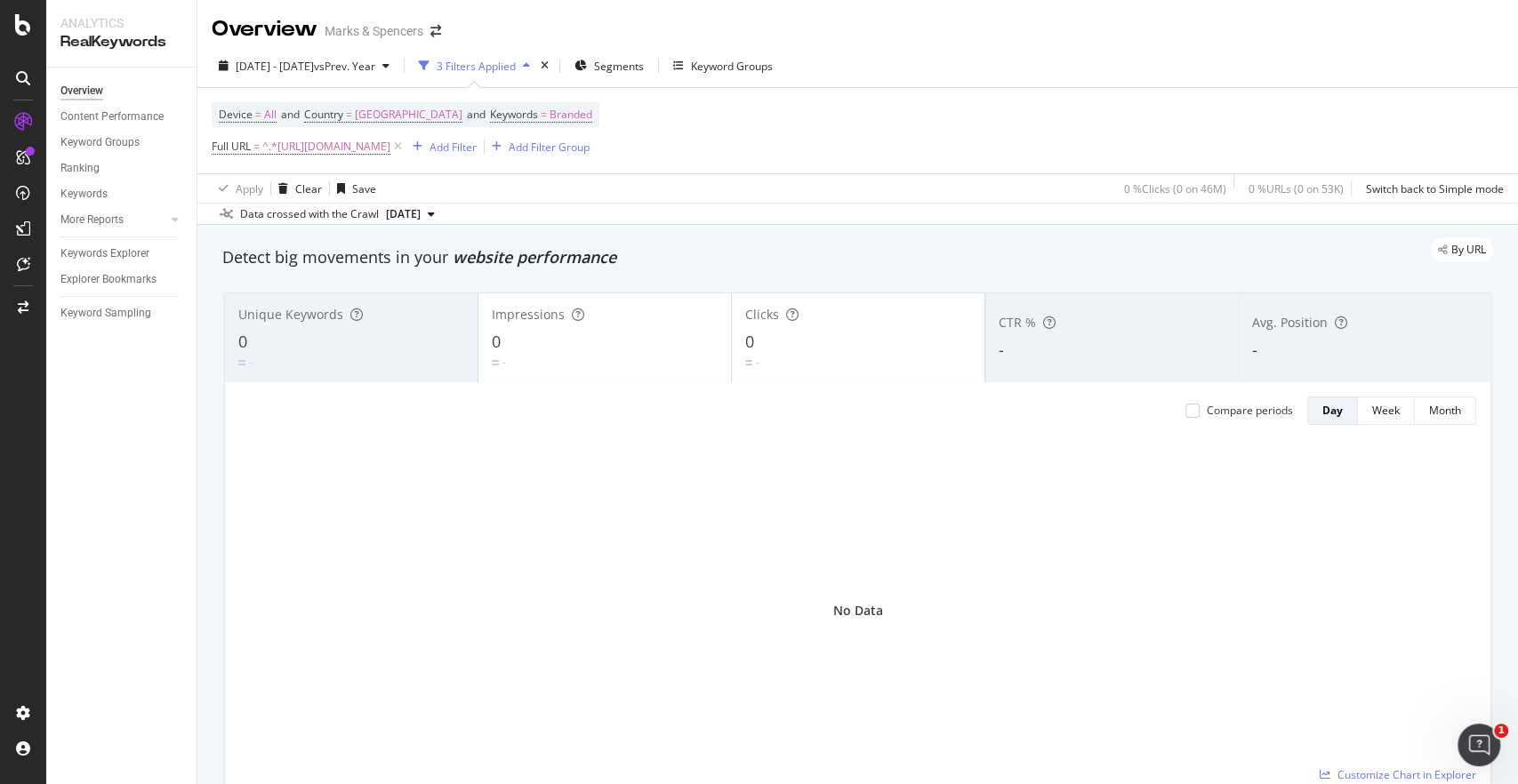
drag, startPoint x: 1177, startPoint y: 30, endPoint x: 155, endPoint y: 378, distance: 1079.6
click at [155, 378] on div "Overview Content Performance Keyword Groups Ranking Keywords More Reports Count…" at bounding box center [121, 425] width 150 height 716
